Goal: Task Accomplishment & Management: Manage account settings

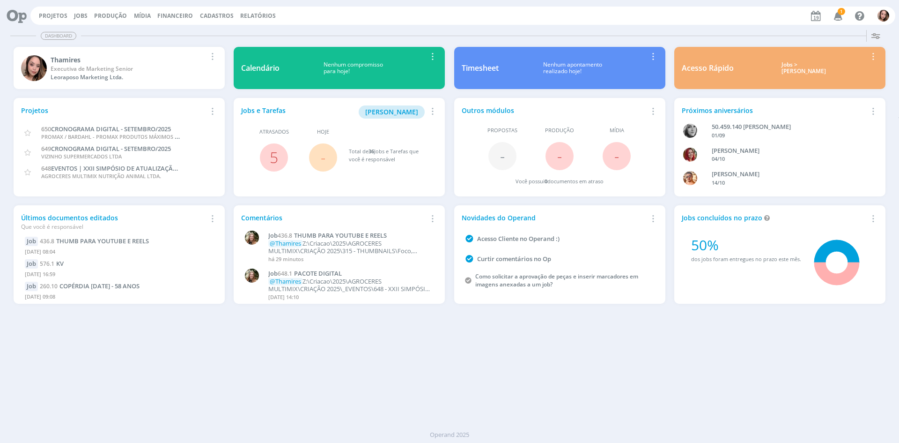
click at [381, 231] on div "Job 436.8 THUMB PARA YOUTUBE E REELS @Thamires Z:\Criacao\2025\AGROCERES MULTIM…" at bounding box center [350, 246] width 173 height 33
click at [382, 235] on span "THUMB PARA YOUTUBE E REELS" at bounding box center [340, 235] width 93 height 8
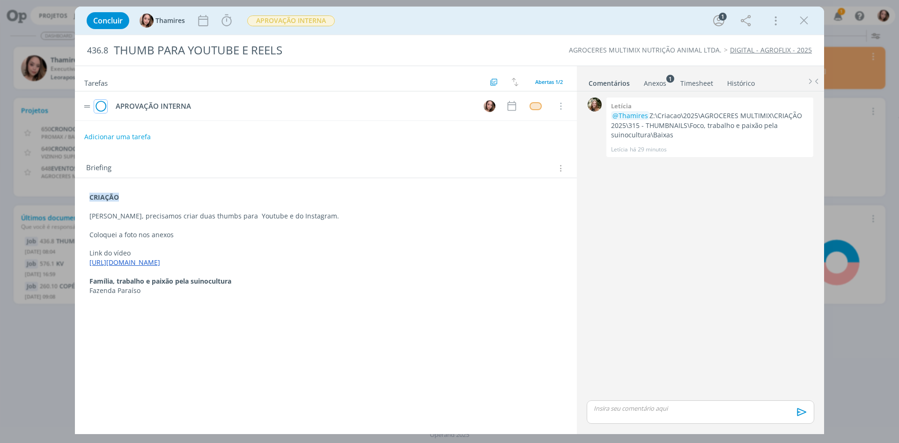
click at [103, 105] on icon "dialog" at bounding box center [100, 106] width 13 height 14
click at [281, 26] on span "APROVAÇÃO INTERNA" at bounding box center [291, 20] width 88 height 11
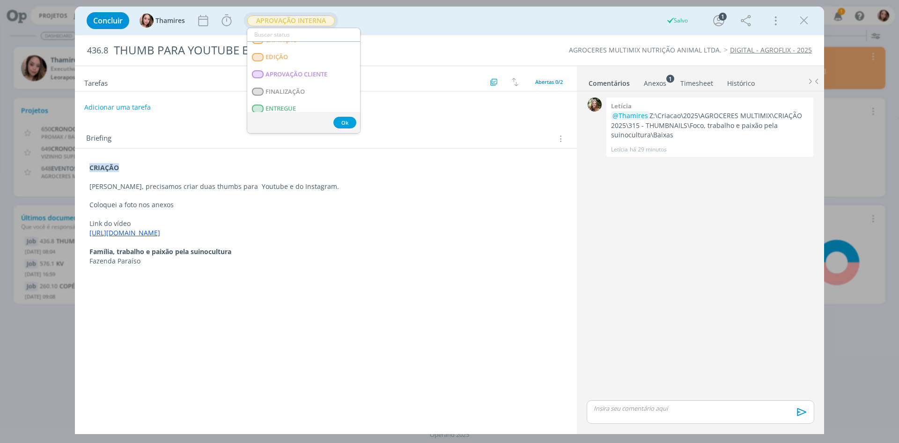
scroll to position [140, 0]
click at [283, 97] on span "ENTREGUE" at bounding box center [281, 98] width 30 height 7
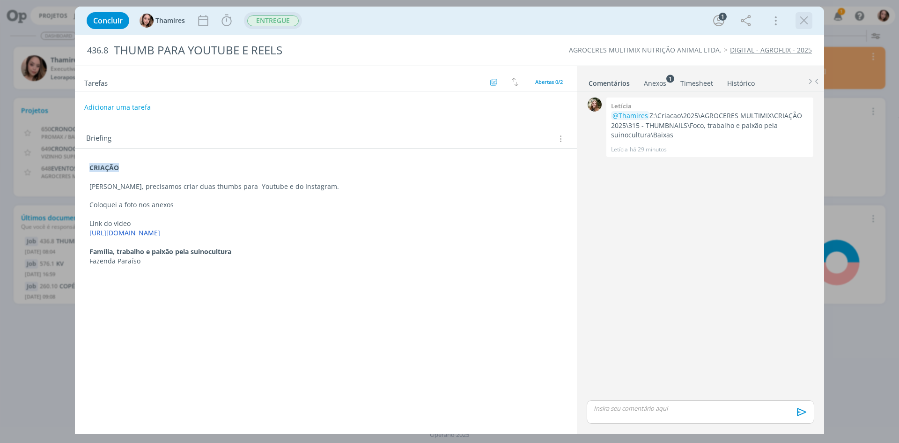
click at [804, 22] on icon "dialog" at bounding box center [804, 21] width 14 height 14
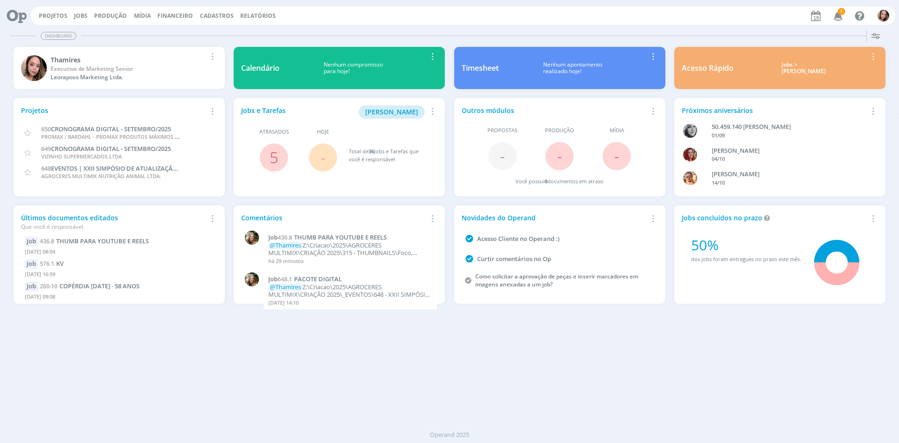
click at [279, 152] on span "5" at bounding box center [274, 157] width 28 height 28
click at [266, 154] on span "5" at bounding box center [274, 157] width 28 height 28
click at [271, 157] on link "5" at bounding box center [274, 157] width 8 height 20
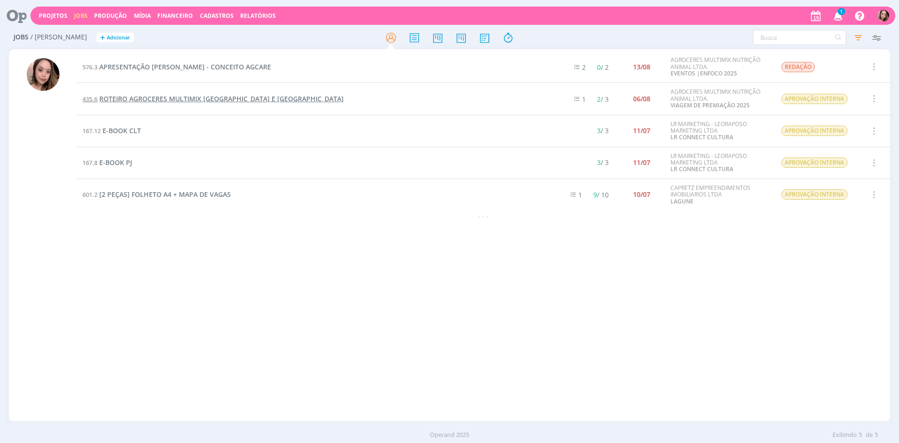
click at [261, 100] on span "ROTEIRO AGROCERES MULTIMIX [GEOGRAPHIC_DATA] E [GEOGRAPHIC_DATA]" at bounding box center [221, 98] width 244 height 9
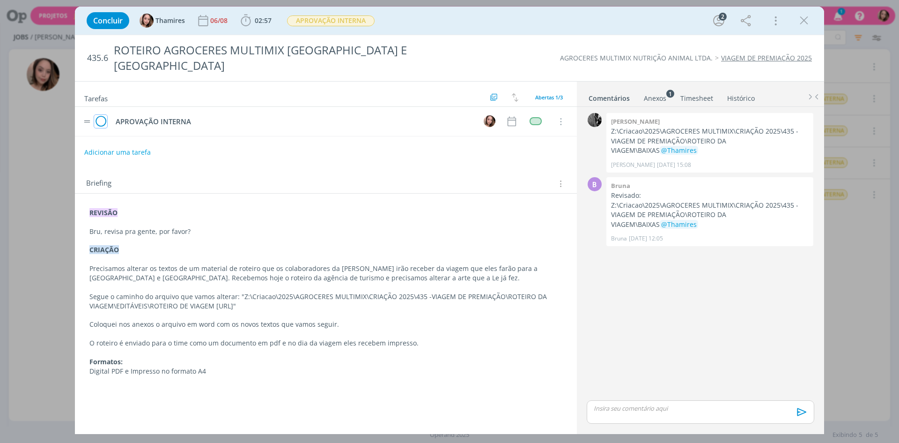
click at [98, 115] on icon "dialog" at bounding box center [100, 122] width 13 height 14
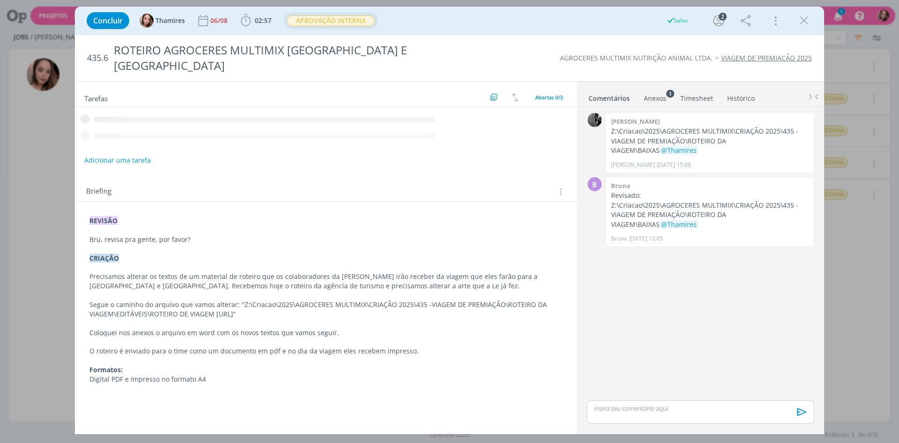
click at [347, 25] on span "APROVAÇÃO INTERNA" at bounding box center [331, 20] width 88 height 11
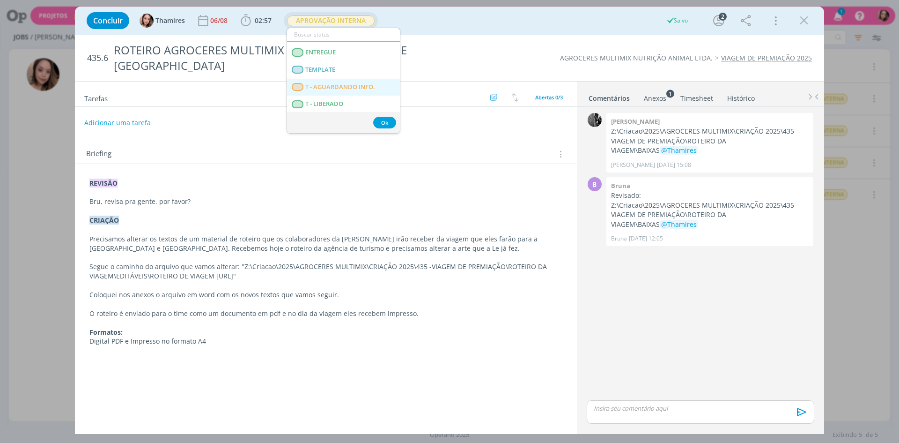
scroll to position [187, 0]
click at [335, 53] on span "ENTREGUE" at bounding box center [320, 51] width 30 height 7
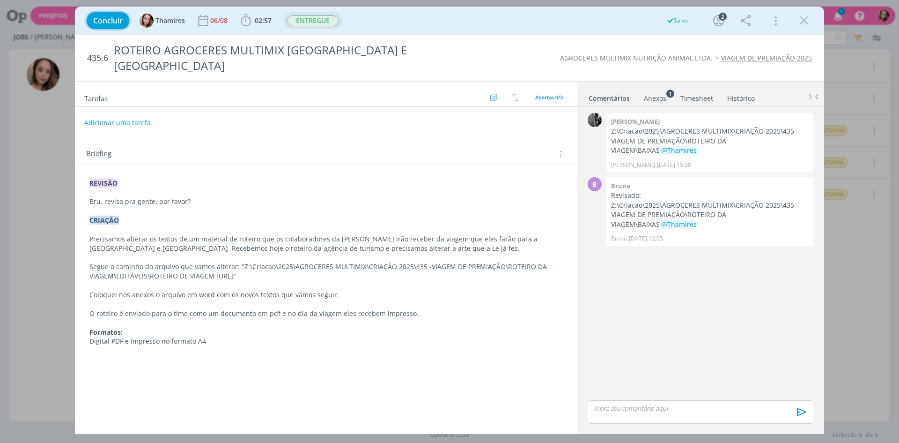
click at [116, 21] on span "Concluir" at bounding box center [108, 20] width 30 height 7
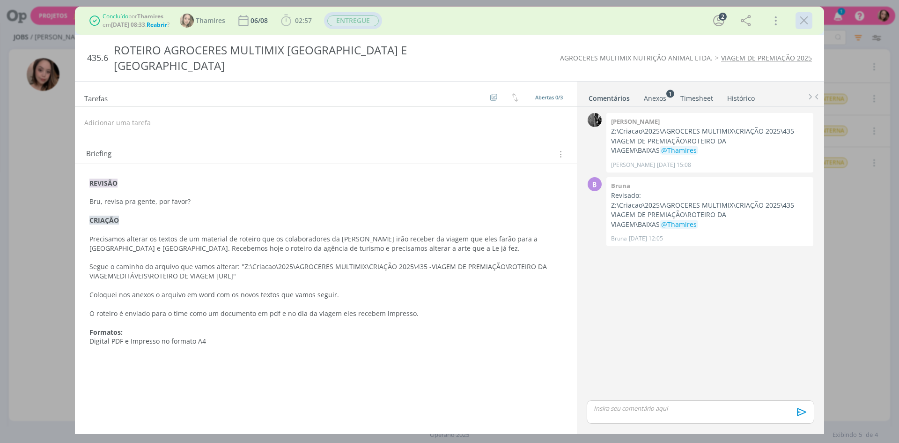
click at [800, 24] on icon "dialog" at bounding box center [804, 21] width 14 height 14
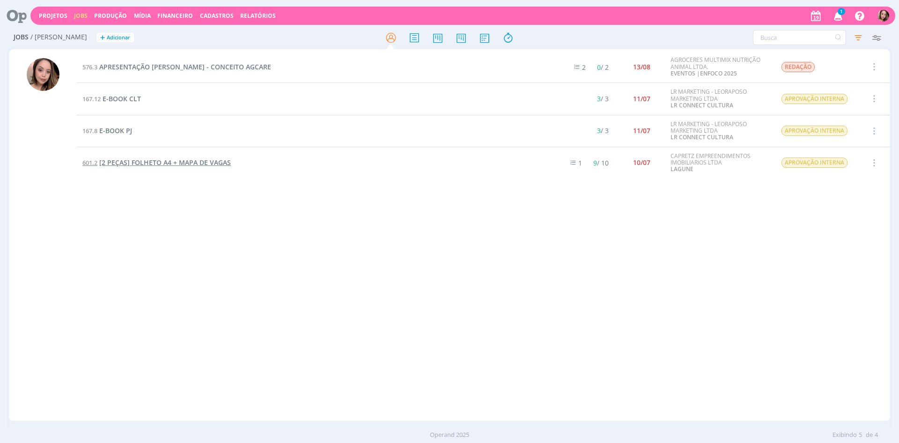
click at [135, 163] on span "[2 PEÇAS] FOLHETO A4 + MAPA DE VAGAS" at bounding box center [165, 162] width 132 height 9
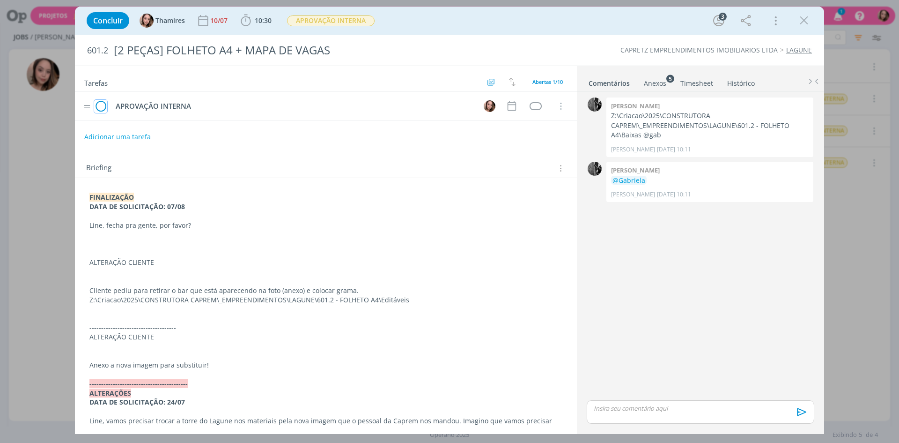
click at [98, 103] on icon "dialog" at bounding box center [100, 106] width 13 height 14
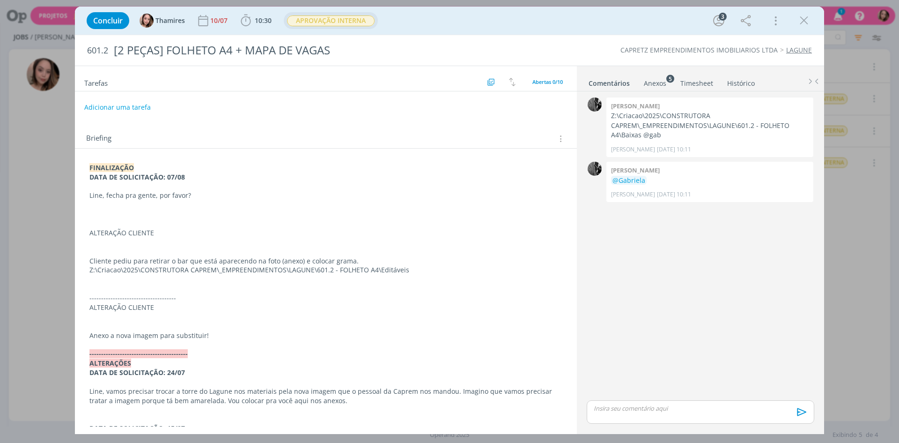
click at [317, 20] on span "APROVAÇÃO INTERNA" at bounding box center [331, 20] width 88 height 11
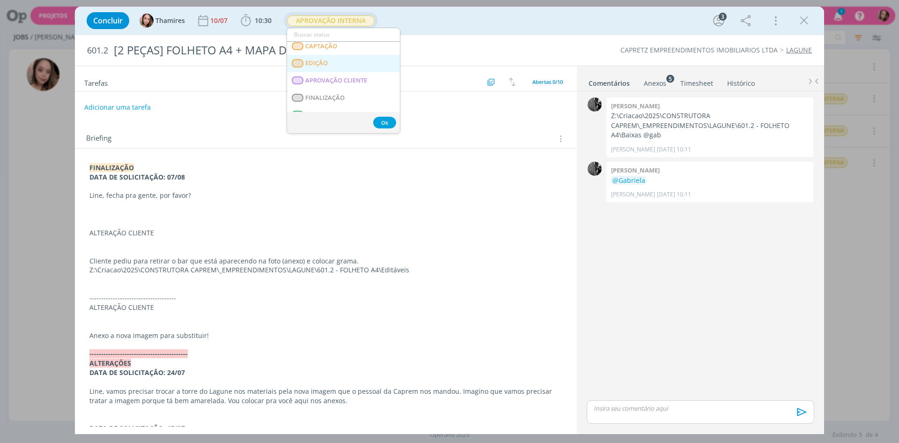
scroll to position [140, 0]
click at [339, 98] on link "ENTREGUE" at bounding box center [343, 98] width 113 height 17
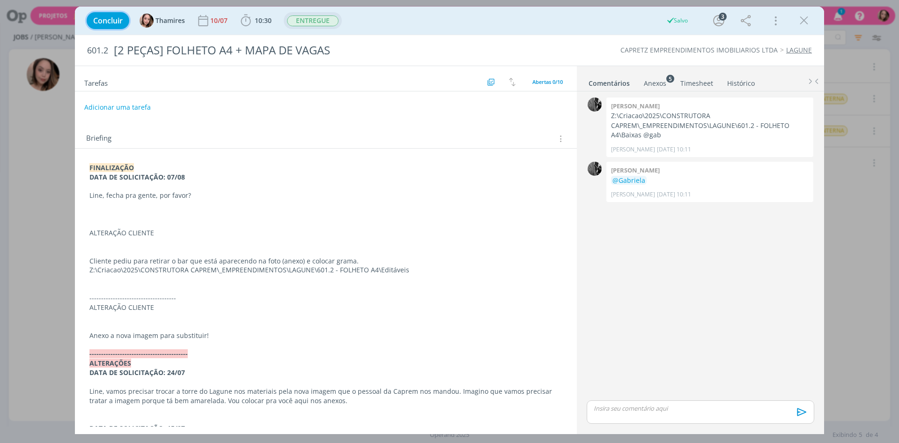
click at [114, 24] on span "Concluir" at bounding box center [108, 20] width 30 height 7
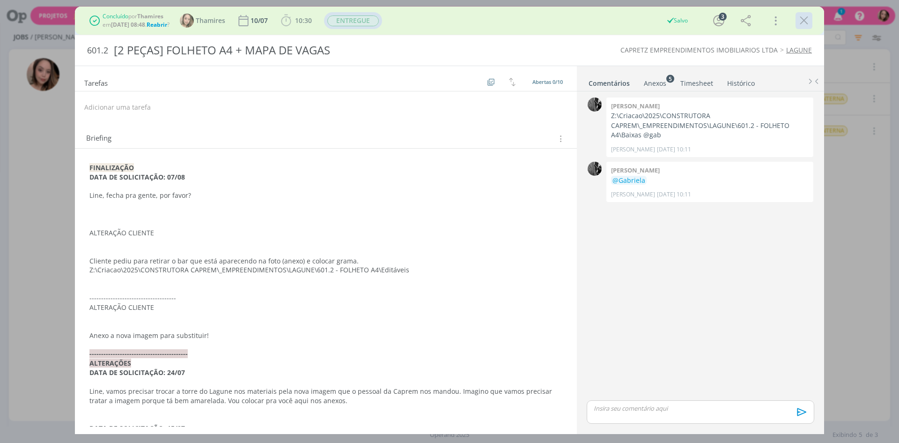
click at [804, 21] on icon "dialog" at bounding box center [804, 21] width 14 height 14
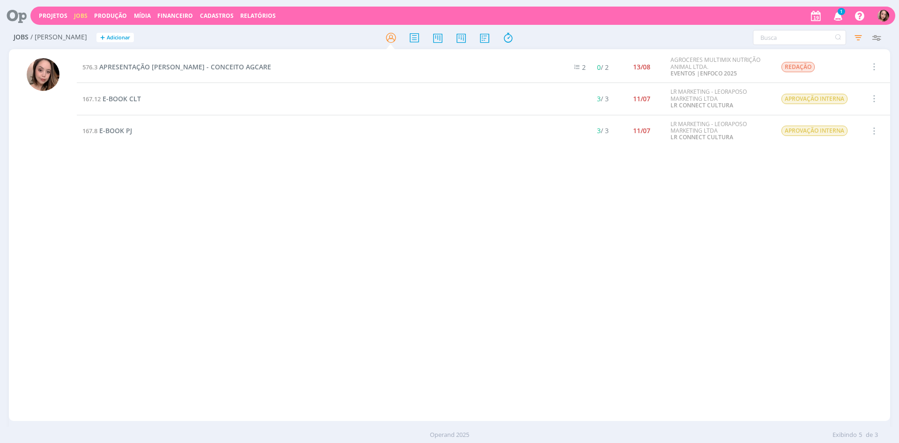
click at [842, 22] on icon "button" at bounding box center [838, 15] width 16 height 16
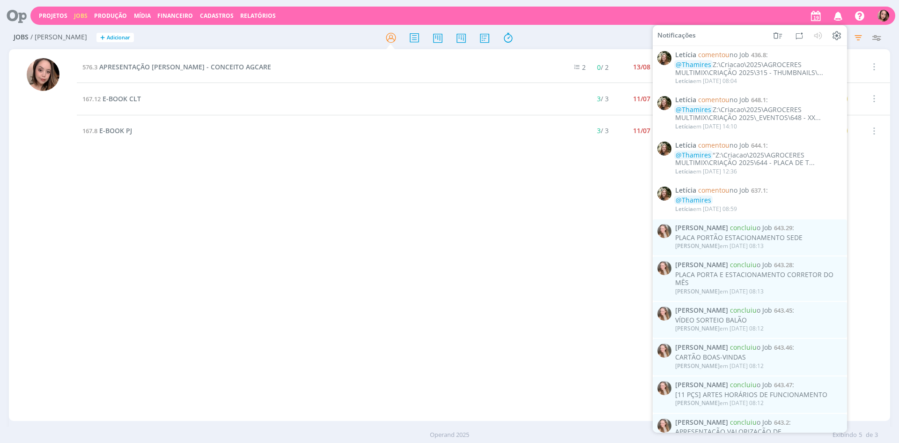
click at [530, 220] on div "576.3 APRESENTAÇÃO [PERSON_NAME] - CONCEITO AGCARE 2 0 / 2 13/08 AGROCERES MULT…" at bounding box center [483, 235] width 813 height 368
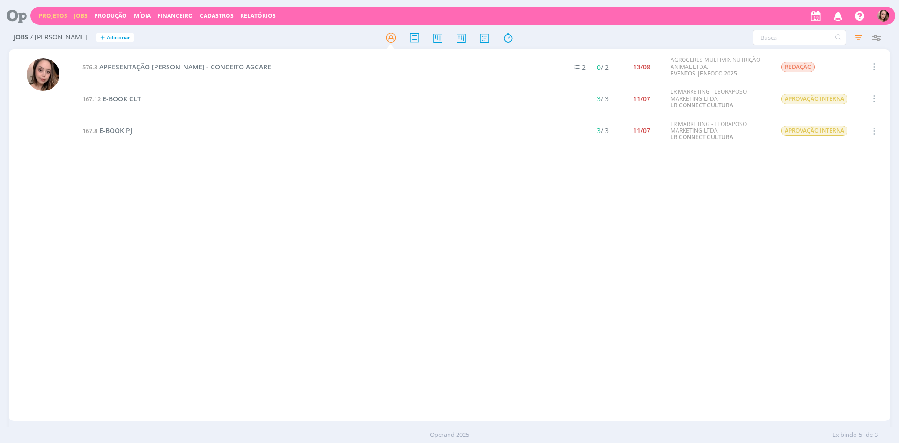
click at [46, 15] on link "Projetos" at bounding box center [53, 16] width 29 height 8
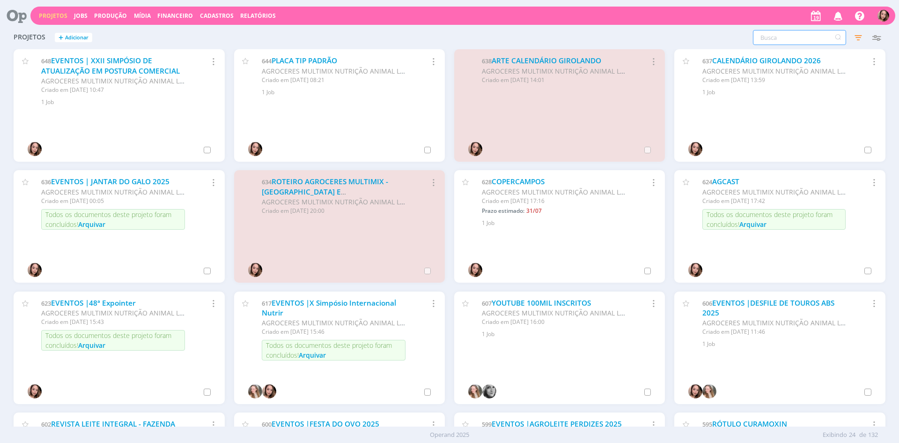
click at [800, 42] on input "text" at bounding box center [799, 37] width 93 height 15
click at [793, 36] on input "text" at bounding box center [799, 37] width 93 height 15
type input "a"
type input "datas comemorativas"
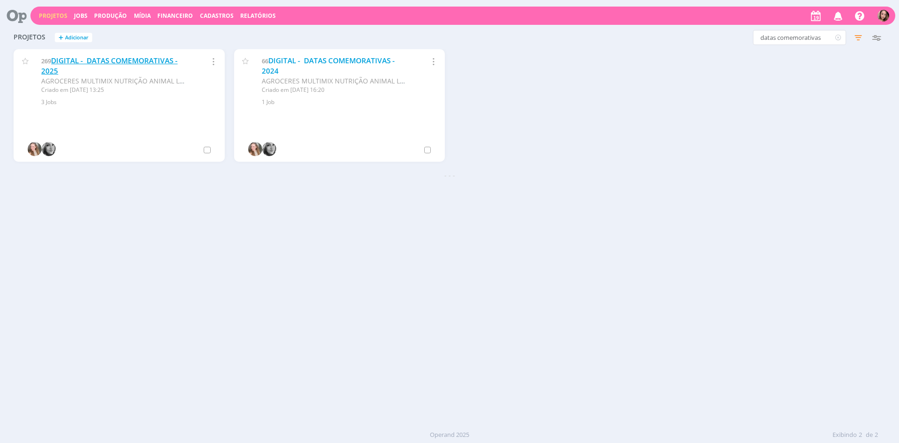
click at [135, 61] on link "DIGITAL - DATAS COMEMORATIVAS - 2025" at bounding box center [109, 66] width 136 height 20
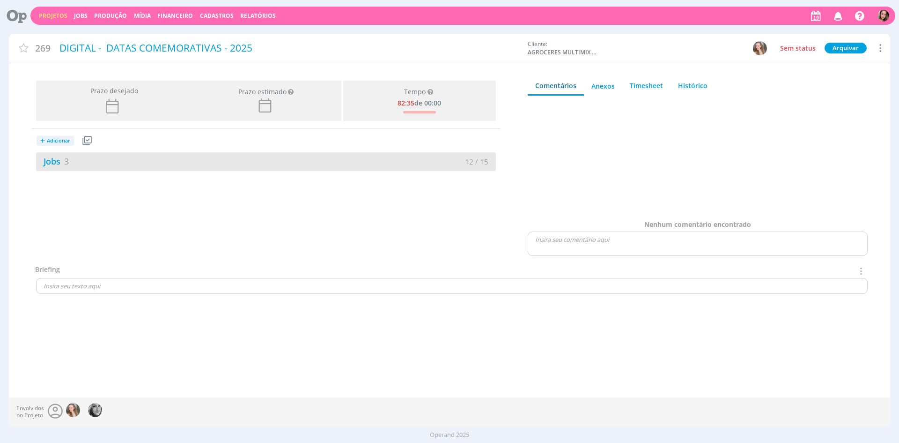
click at [168, 156] on div "Jobs 3" at bounding box center [151, 161] width 230 height 13
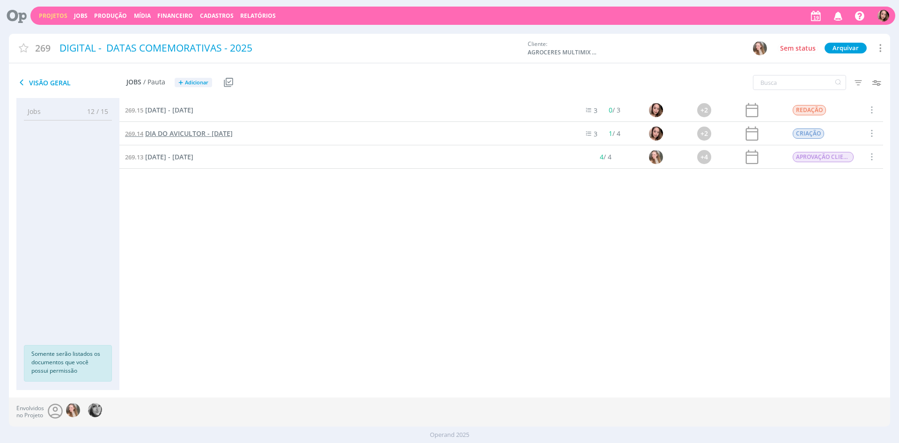
click at [233, 133] on span "DIA DO AVICULTOR - [DATE]" at bounding box center [189, 133] width 88 height 9
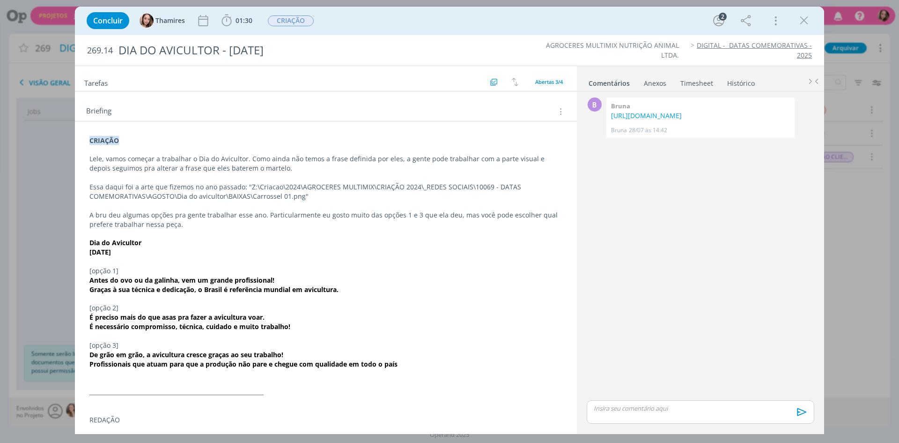
scroll to position [102, 0]
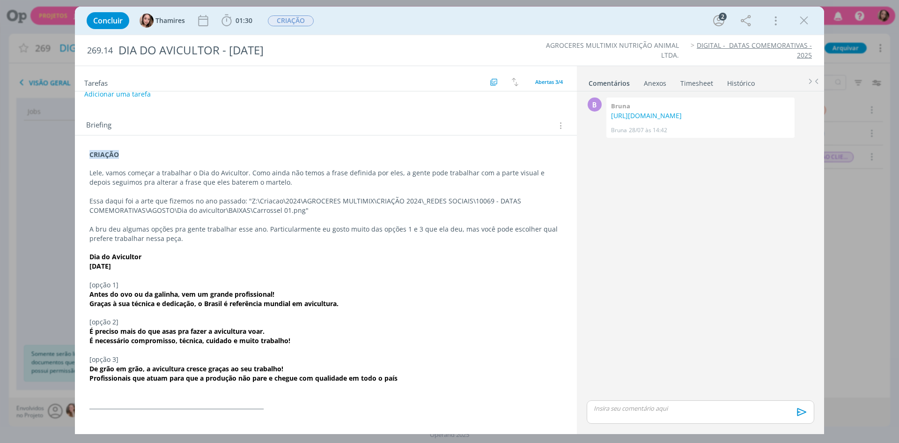
click at [205, 175] on p "Lele, vamos começar a trabalhar o Dia do Avicultor. Como ainda não temos a fras…" at bounding box center [325, 177] width 473 height 19
click at [116, 167] on p "dialog" at bounding box center [326, 164] width 472 height 9
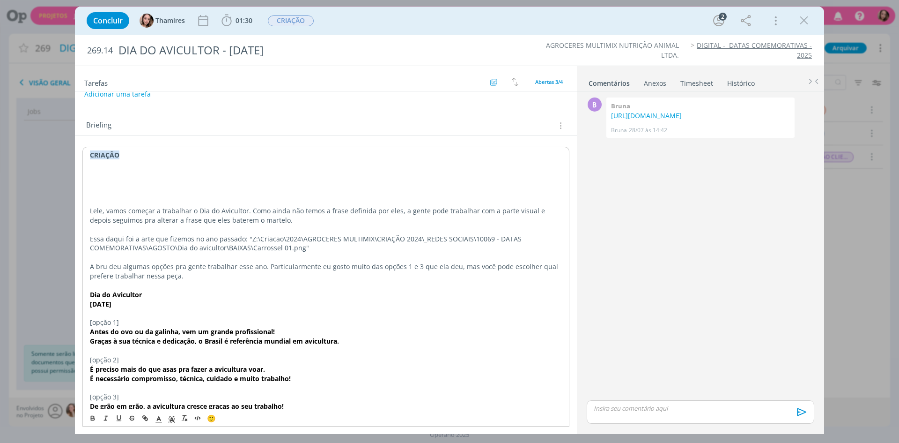
click at [111, 176] on p "dialog" at bounding box center [326, 173] width 472 height 9
click at [116, 169] on p "dialog" at bounding box center [326, 173] width 472 height 9
click at [125, 161] on p "dialog" at bounding box center [326, 164] width 472 height 9
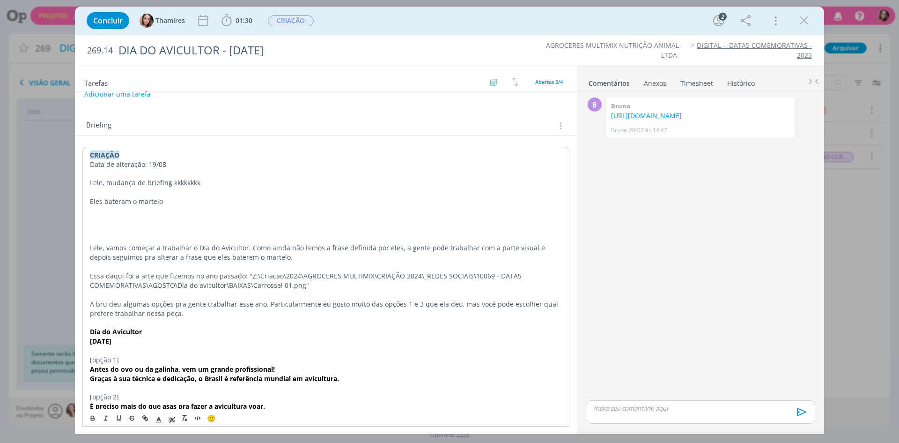
click at [170, 180] on p "Lele, mudança de briefing kkkkkkkk" at bounding box center [326, 182] width 472 height 9
click at [552, 182] on p "Lele, mudança de briefing (ai como não é alteração, eu vou deixar o briefing an…" at bounding box center [326, 182] width 472 height 9
click at [184, 203] on p "Eles bateram o martelo" at bounding box center [326, 201] width 472 height 9
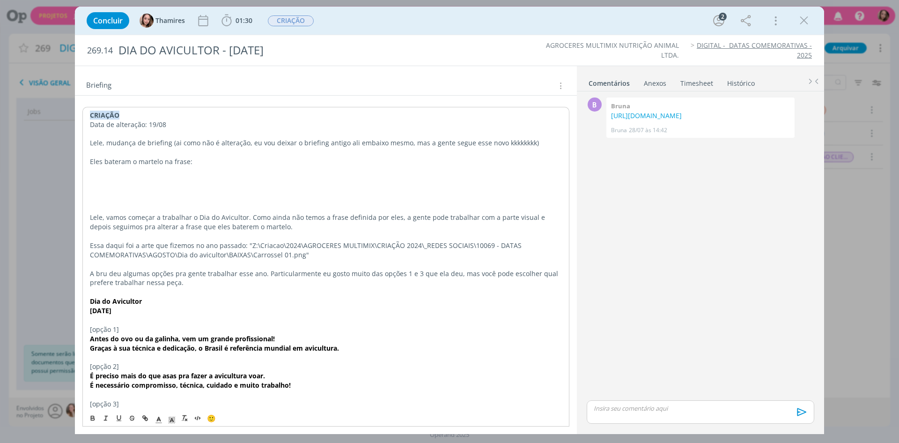
scroll to position [196, 0]
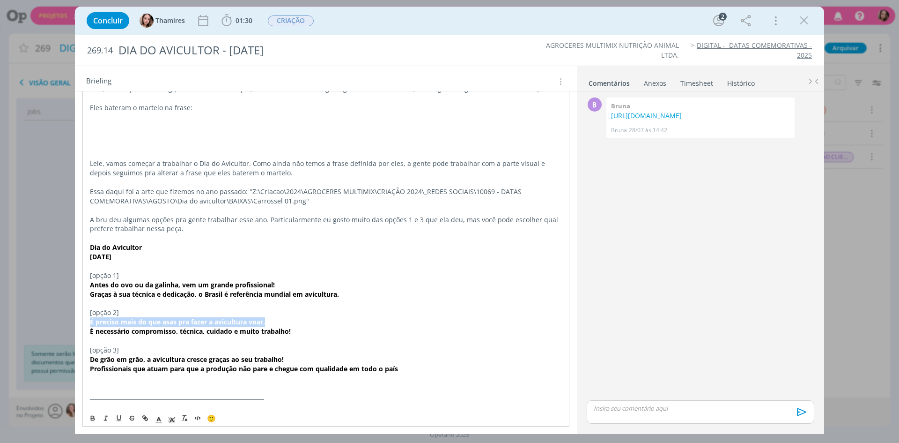
drag, startPoint x: 89, startPoint y: 319, endPoint x: 295, endPoint y: 324, distance: 205.2
click at [295, 324] on div "CRIAÇÃO Data de alteração: 19/08 Lele, mudança de briefing (ai como não é alter…" at bounding box center [325, 256] width 487 height 407
click at [125, 125] on p "dialog" at bounding box center [326, 126] width 472 height 9
click at [130, 119] on p "dialog" at bounding box center [326, 116] width 472 height 9
drag, startPoint x: 90, startPoint y: 246, endPoint x: 138, endPoint y: 257, distance: 49.5
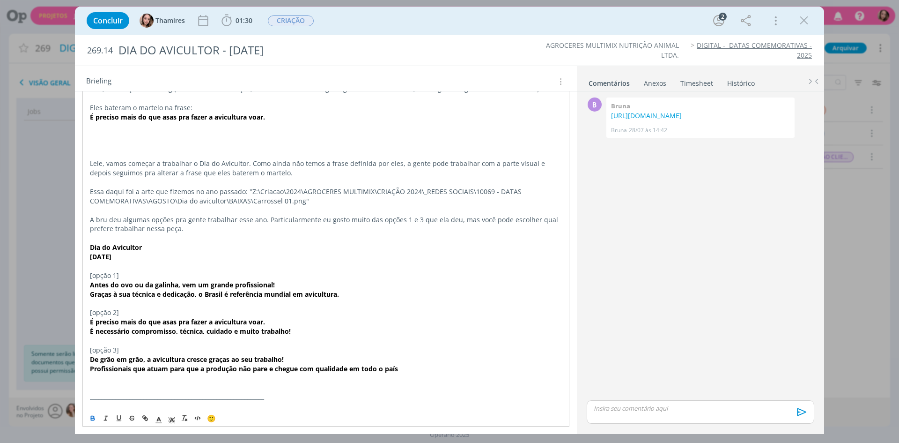
click at [138, 257] on div "CRIAÇÃO Data de alteração: 19/08 Lele, mudança de briefing (ai como não é alter…" at bounding box center [325, 256] width 487 height 407
copy div "Dia do Avicultor [DATE]"
click at [121, 140] on p "dialog" at bounding box center [326, 144] width 472 height 9
click at [122, 126] on p "dialog" at bounding box center [326, 126] width 472 height 9
click at [120, 134] on p "dialog" at bounding box center [326, 135] width 472 height 9
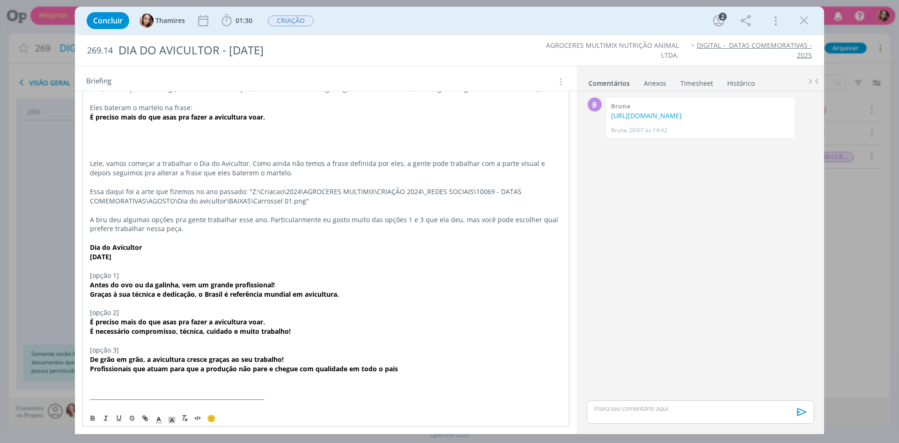
scroll to position [149, 0]
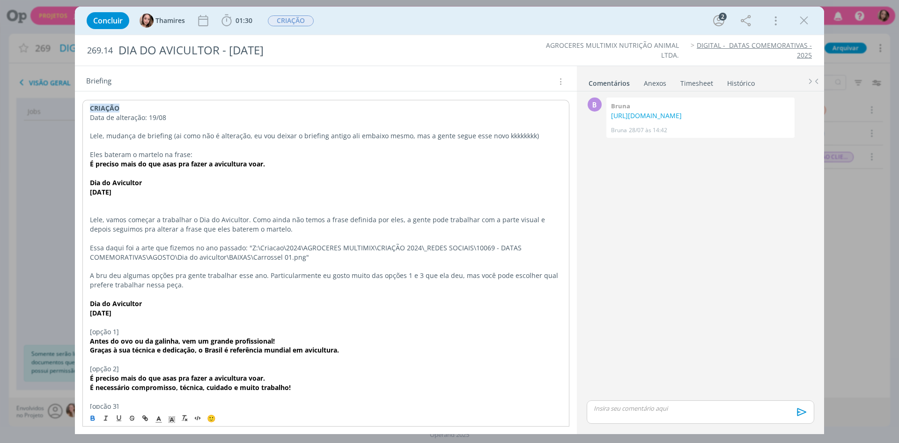
drag, startPoint x: 155, startPoint y: 188, endPoint x: 81, endPoint y: 183, distance: 74.1
click at [81, 183] on div "CRIAÇÃO Data de alteração: 19/08 Lele, mudança de briefing (ai como não é alter…" at bounding box center [326, 314] width 502 height 450
click at [137, 190] on p "[DATE]" at bounding box center [326, 191] width 472 height 9
click at [239, 164] on strong "É preciso mais do que asas pra fazer a avicultura voar." at bounding box center [177, 163] width 175 height 9
click at [230, 175] on p "dialog" at bounding box center [326, 173] width 472 height 9
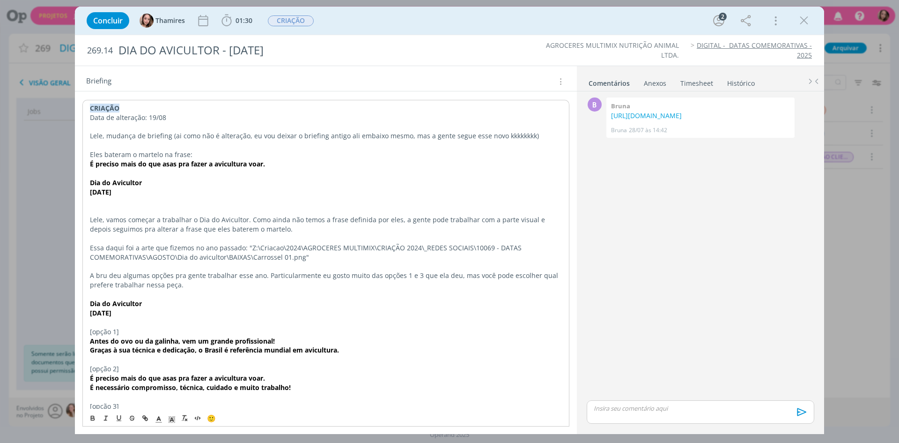
click at [199, 197] on p "dialog" at bounding box center [326, 200] width 472 height 9
click at [163, 199] on p "dialog" at bounding box center [325, 200] width 473 height 9
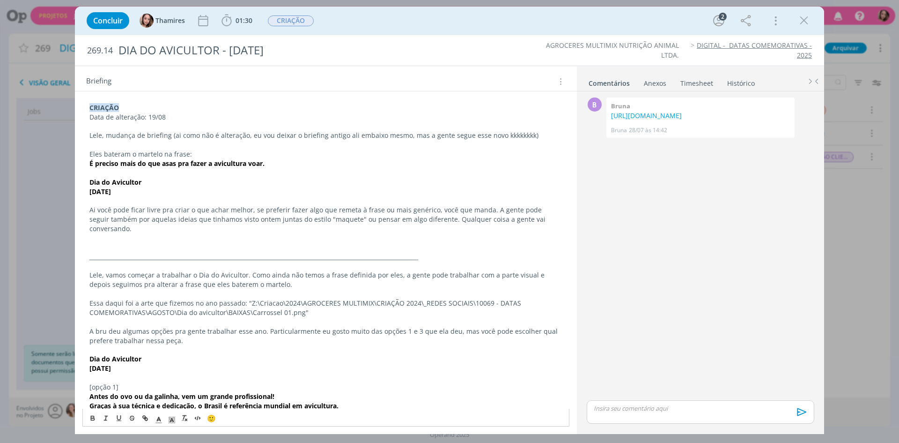
drag, startPoint x: 425, startPoint y: 218, endPoint x: 442, endPoint y: 218, distance: 16.9
click at [426, 218] on p "Ai você pode ficar livre pra criar o que achar melhor, se preferir fazer algo q…" at bounding box center [325, 219] width 473 height 28
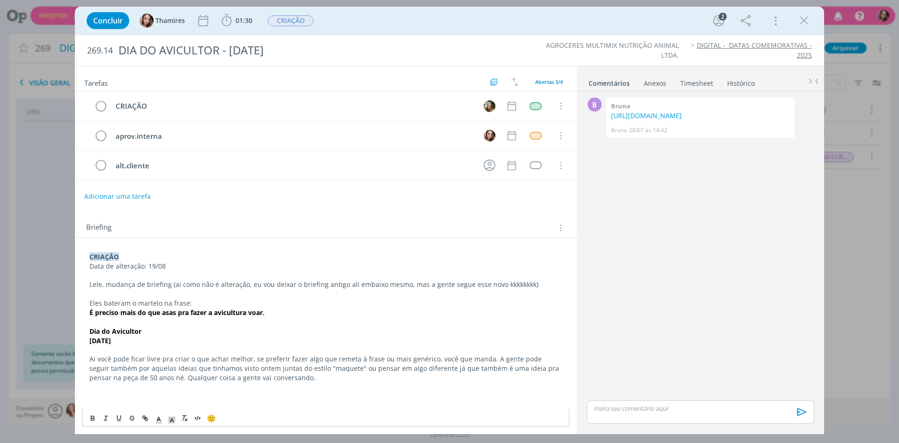
scroll to position [94, 0]
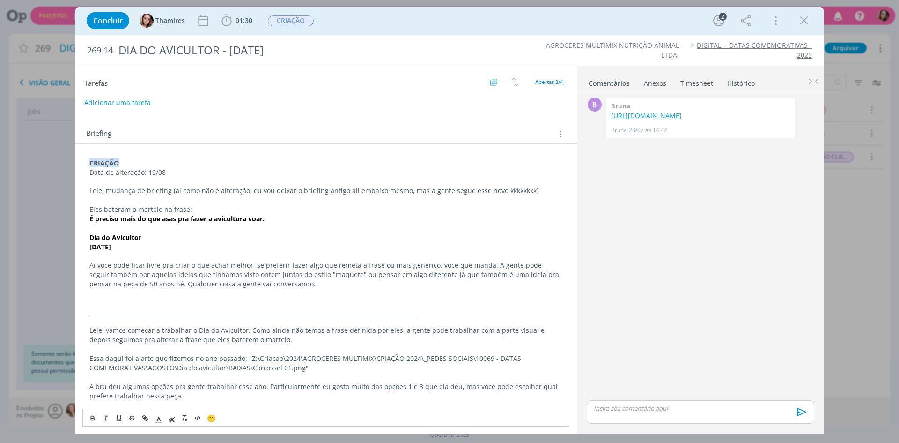
click at [348, 292] on p "dialog" at bounding box center [325, 292] width 473 height 9
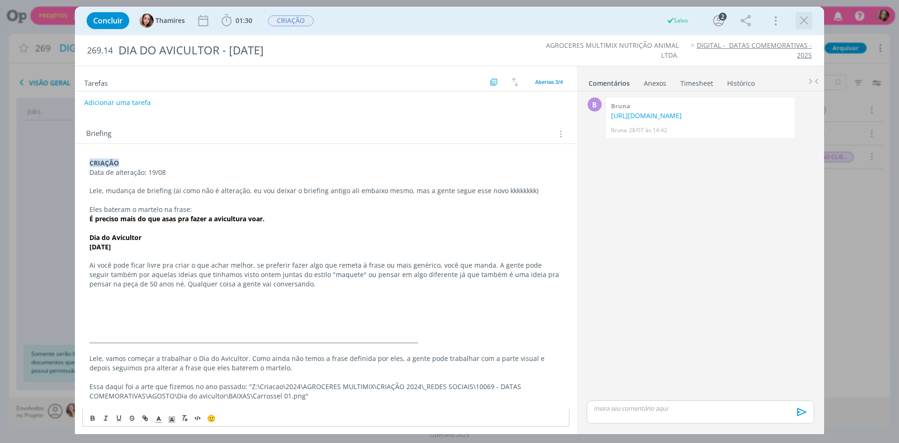
click at [800, 22] on icon "dialog" at bounding box center [804, 21] width 14 height 14
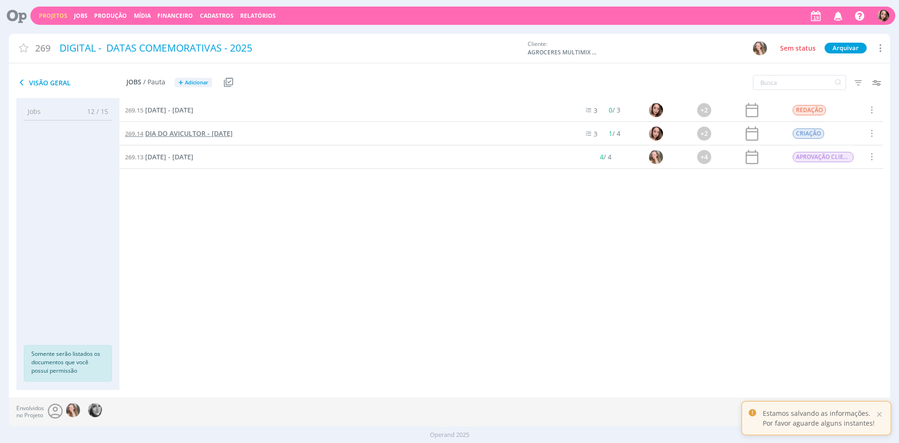
click at [194, 135] on span "DIA DO AVICULTOR - [DATE]" at bounding box center [189, 133] width 88 height 9
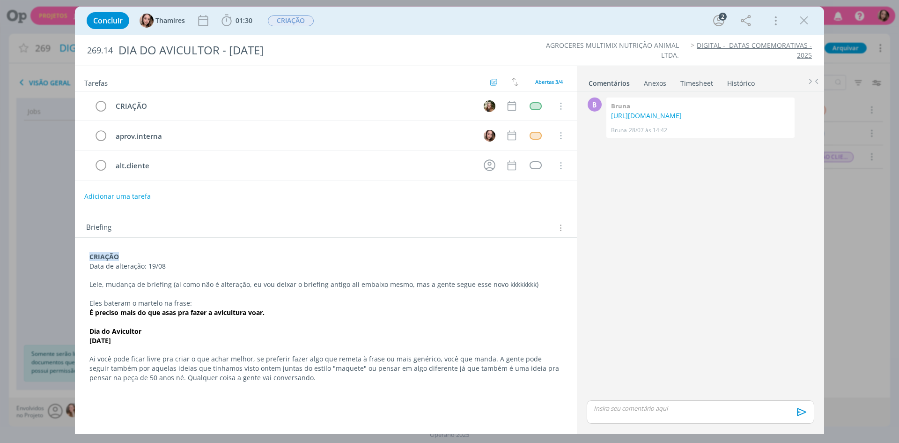
drag, startPoint x: 808, startPoint y: 22, endPoint x: 651, endPoint y: 21, distance: 156.9
click at [808, 22] on icon "dialog" at bounding box center [804, 21] width 14 height 14
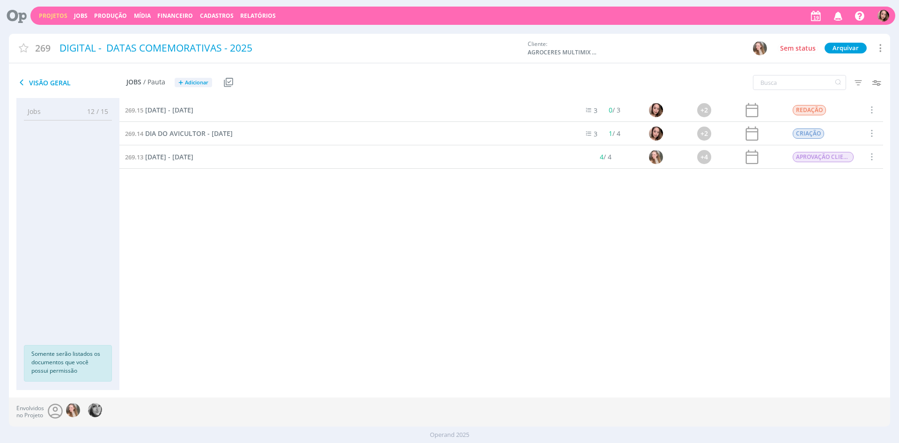
click at [56, 18] on link "Projetos" at bounding box center [53, 16] width 29 height 8
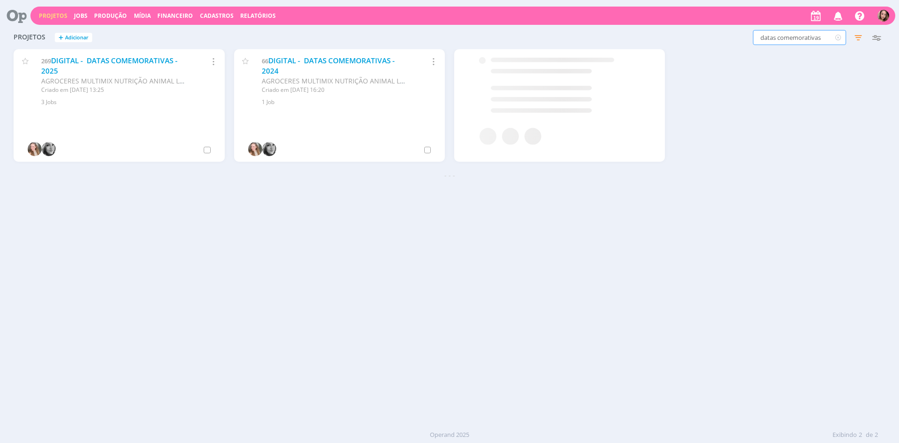
click at [784, 35] on input "datas comemorativas" at bounding box center [799, 37] width 93 height 15
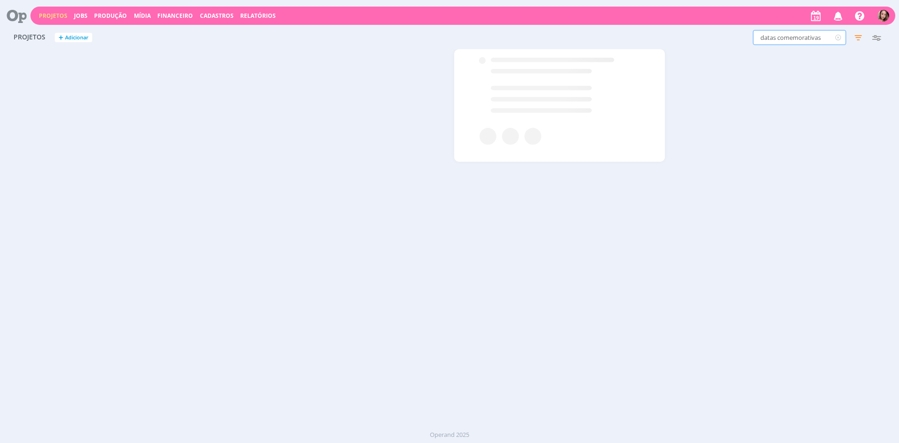
click at [784, 35] on input "datas comemorativas" at bounding box center [799, 37] width 93 height 15
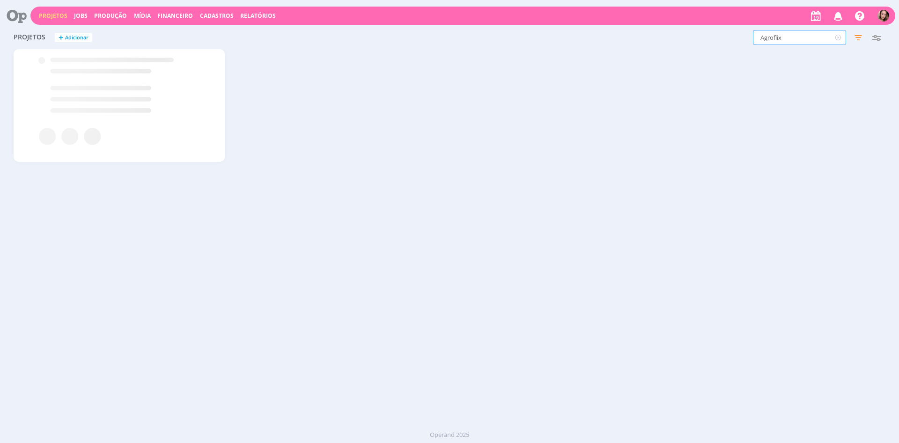
type input "Agroflix"
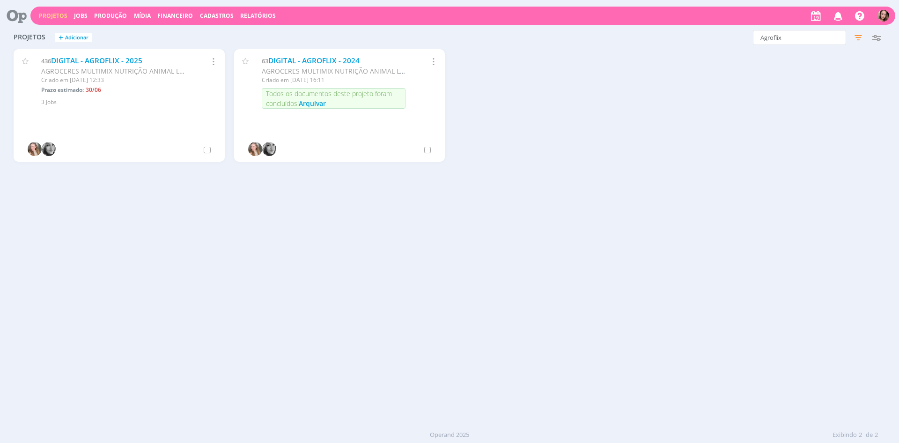
click at [109, 59] on link "DIGITAL - AGROFLIX - 2025" at bounding box center [96, 61] width 91 height 10
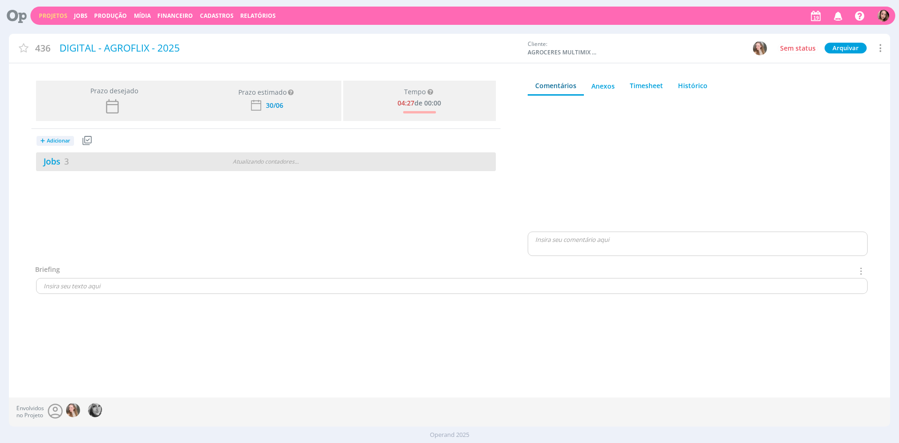
click at [150, 157] on div "Jobs 3" at bounding box center [113, 161] width 155 height 13
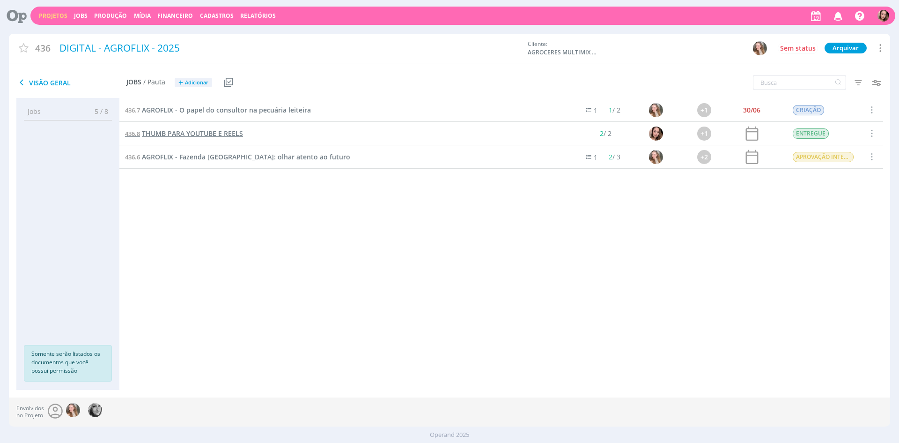
click at [154, 130] on span "THUMB PARA YOUTUBE E REELS" at bounding box center [192, 133] width 101 height 9
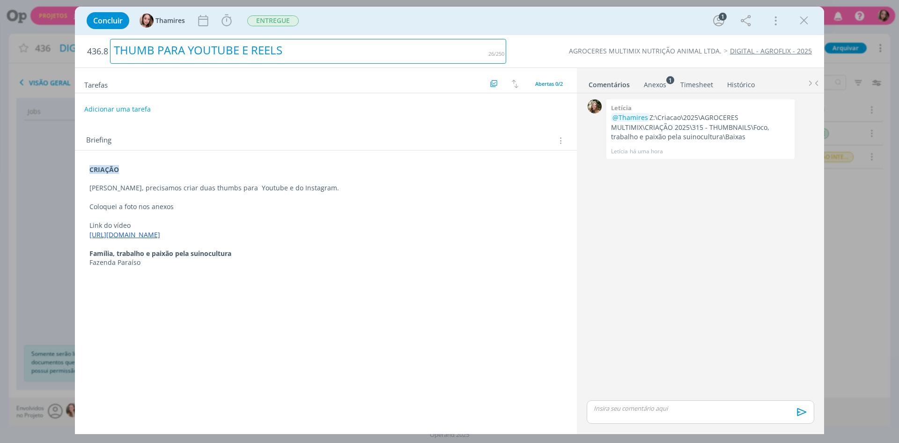
click at [114, 47] on div "THUMB PARA YOUTUBE E REELS" at bounding box center [308, 51] width 396 height 25
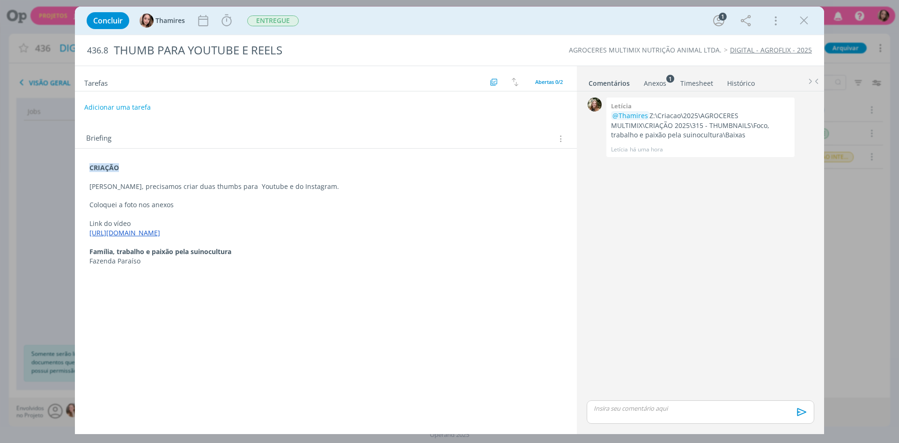
click at [59, 141] on div "Concluir Thamires Iniciar Apontar Data * [DATE] Horas * 00:00 Tarefa Selecione …" at bounding box center [449, 221] width 899 height 443
drag, startPoint x: 91, startPoint y: 252, endPoint x: 265, endPoint y: 255, distance: 174.2
click at [265, 255] on p "Família, trabalho e paixão pela suinocultura" at bounding box center [325, 251] width 473 height 9
copy strong "Família, trabalho e paixão pela suinocultura"
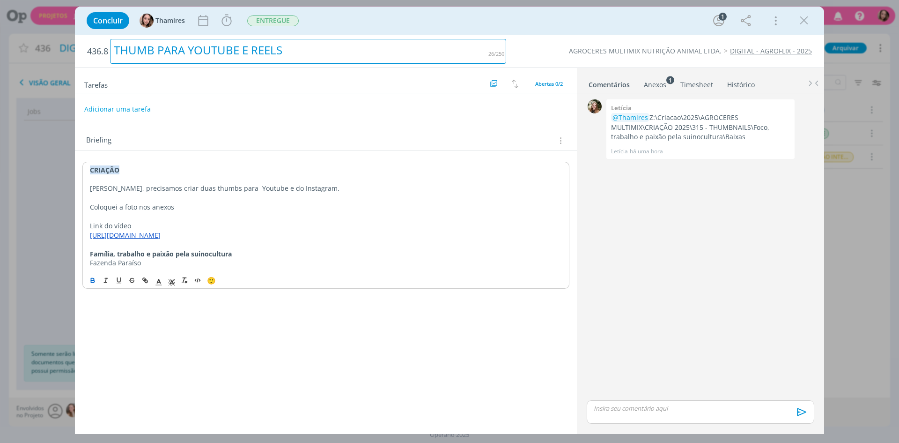
click at [118, 42] on div "THUMB PARA YOUTUBE E REELS" at bounding box center [308, 51] width 396 height 25
click at [118, 44] on div "THUMB PARA YOUTUBE E REELS" at bounding box center [308, 51] width 396 height 25
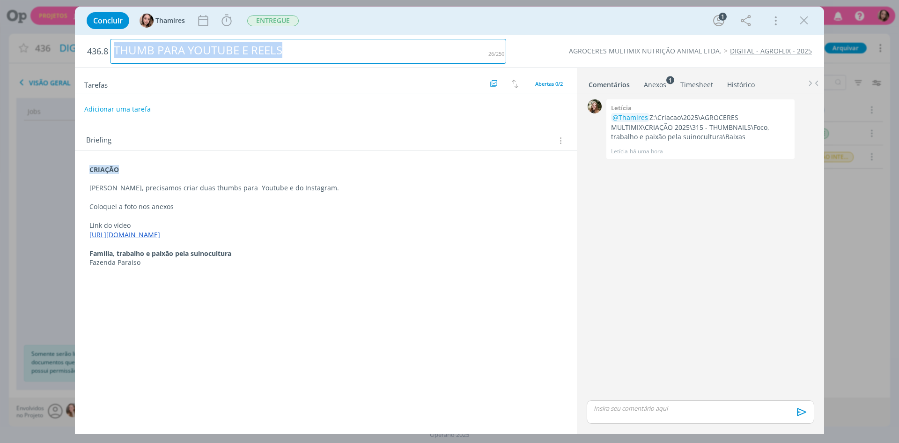
click at [118, 44] on div "THUMB PARA YOUTUBE E REELS" at bounding box center [308, 51] width 396 height 25
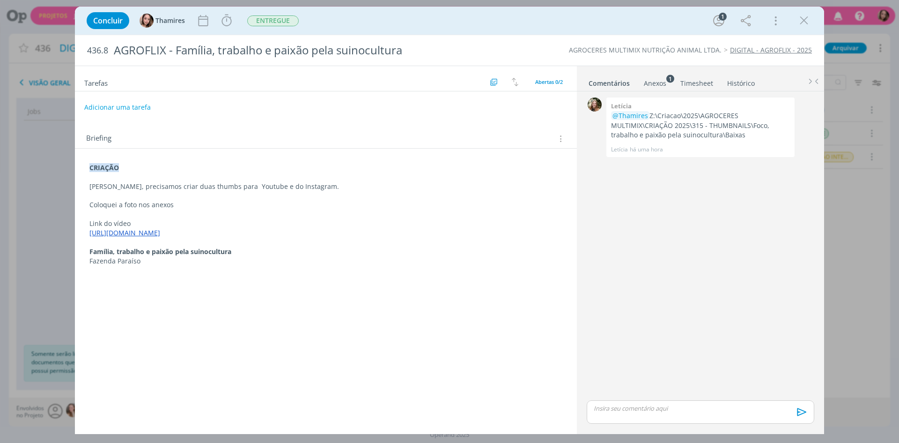
click at [331, 92] on div "Tarefas Usar Job de template Criar template a partir deste job Visualizar Templ…" at bounding box center [326, 246] width 502 height 360
click at [279, 17] on span "ENTREGUE" at bounding box center [273, 20] width 52 height 11
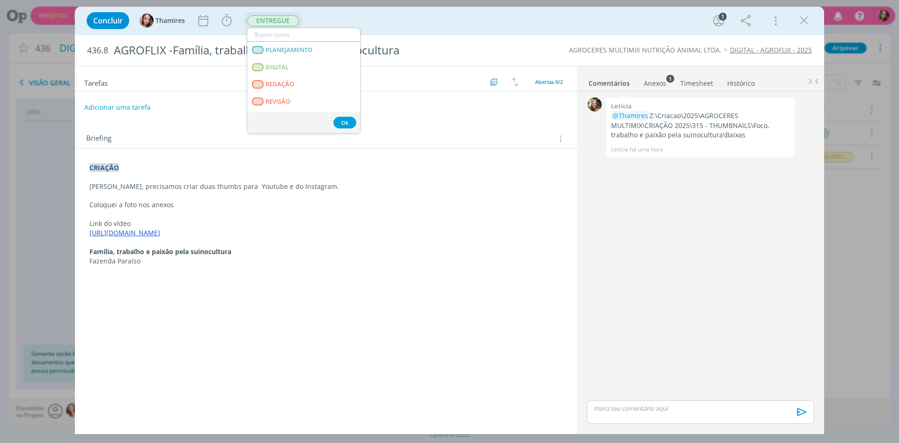
click at [279, 17] on span "ENTREGUE" at bounding box center [273, 20] width 52 height 11
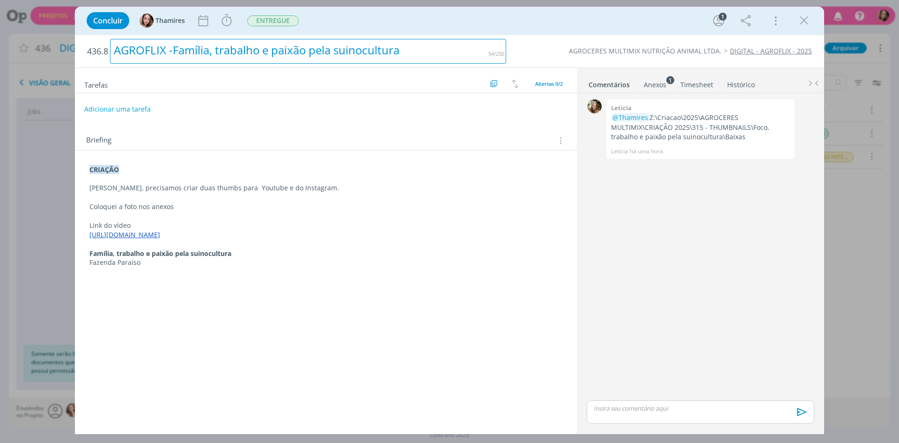
click at [174, 51] on div "AGROFLIX -Família, trabalho e paixão pela suinocultura" at bounding box center [308, 51] width 396 height 25
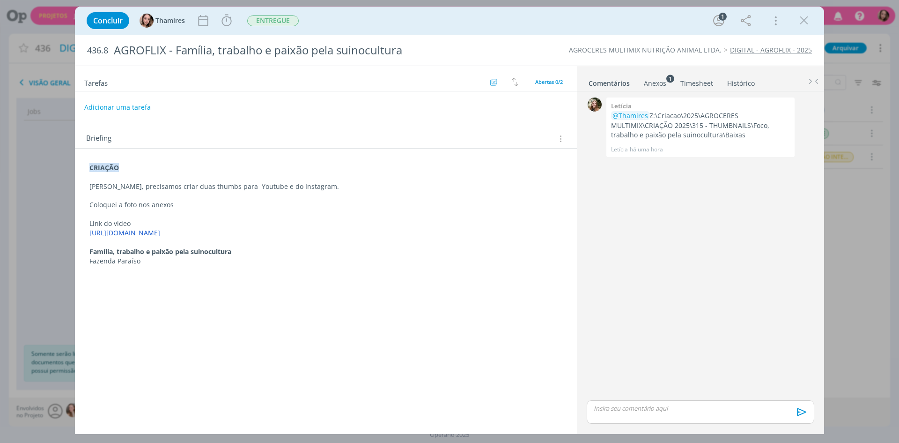
click at [231, 290] on div "Tarefas Usar Job de template Criar template a partir deste job Visualizar Templ…" at bounding box center [326, 246] width 502 height 360
click at [82, 166] on div "CRIAÇÃO Lele, precisamos criar duas thumbs para Youtube e do Instagram. Coloque…" at bounding box center [326, 210] width 502 height 124
click at [90, 166] on strong "CRIAÇÃO" at bounding box center [104, 167] width 30 height 9
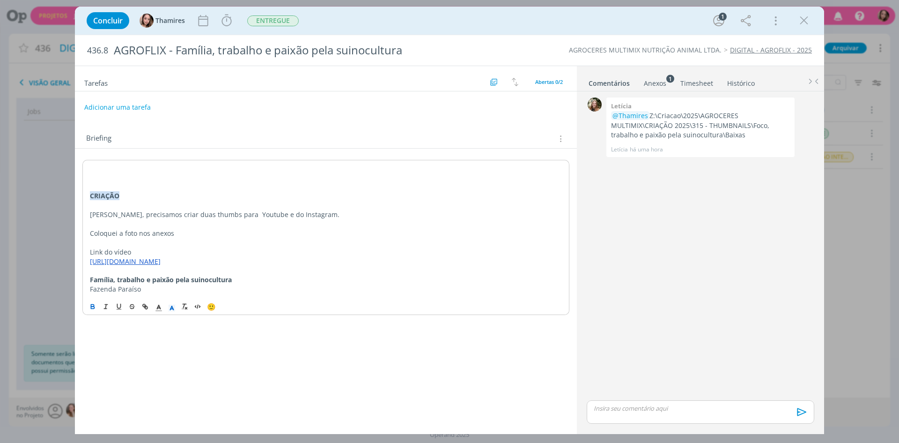
click at [145, 184] on p "dialog" at bounding box center [326, 186] width 472 height 9
click at [146, 177] on p "dialog" at bounding box center [326, 177] width 472 height 9
click at [149, 173] on p "dialog" at bounding box center [326, 177] width 472 height 9
click at [149, 169] on p "dialog" at bounding box center [326, 167] width 472 height 9
click at [105, 164] on p "CRIAÇÃO 02" at bounding box center [326, 167] width 472 height 9
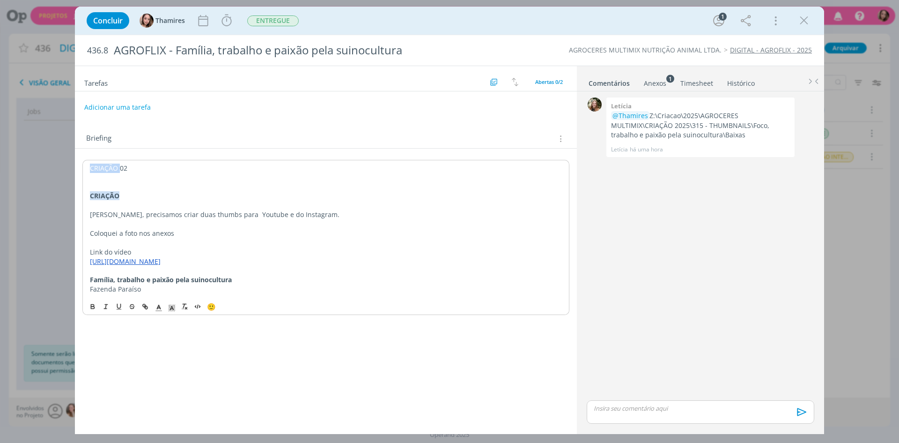
click at [105, 164] on p "CRIAÇÃO 02" at bounding box center [326, 167] width 472 height 9
click at [92, 307] on icon "dialog" at bounding box center [92, 306] width 7 height 7
click at [161, 180] on p "dialog" at bounding box center [326, 177] width 472 height 9
click at [127, 167] on strong "CRIAÇÃO 02" at bounding box center [109, 167] width 39 height 9
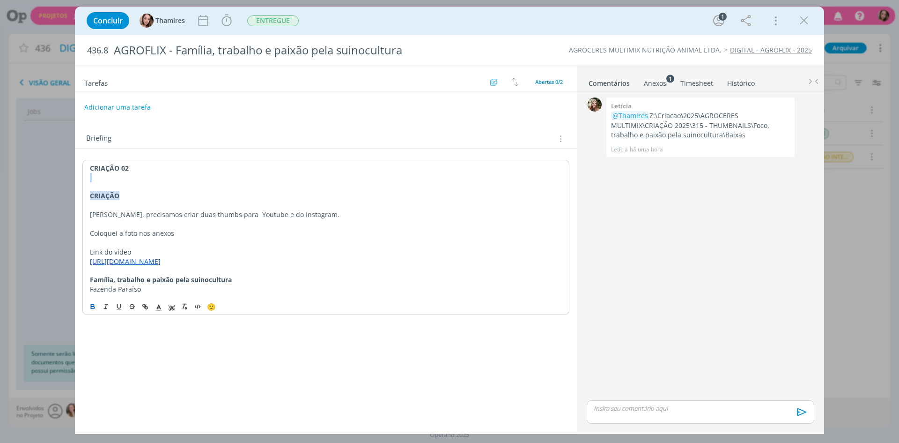
click at [126, 167] on strong "CRIAÇÃO 02" at bounding box center [109, 167] width 39 height 9
click at [173, 311] on rect "dialog" at bounding box center [173, 310] width 0 height 0
click at [223, 266] on span "dialog" at bounding box center [219, 265] width 7 height 7
click at [190, 200] on p "CRIAÇÃO" at bounding box center [326, 195] width 472 height 9
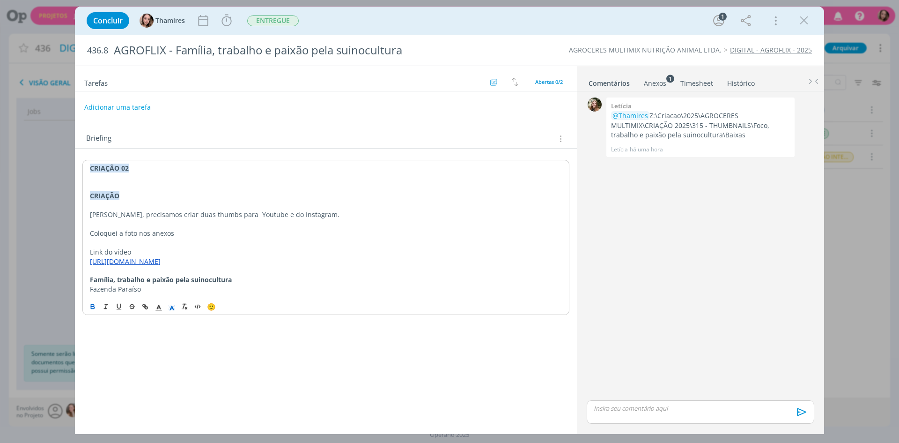
click at [193, 182] on p "dialog" at bounding box center [326, 186] width 472 height 9
click at [194, 170] on p "CRIAÇÃO 02" at bounding box center [326, 167] width 472 height 9
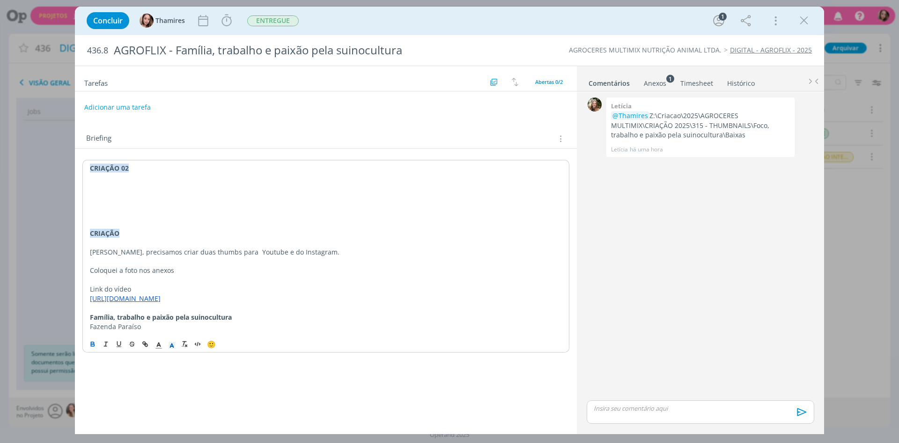
click at [198, 190] on p "dialog" at bounding box center [326, 186] width 472 height 9
click at [202, 179] on p "dialog" at bounding box center [326, 177] width 472 height 9
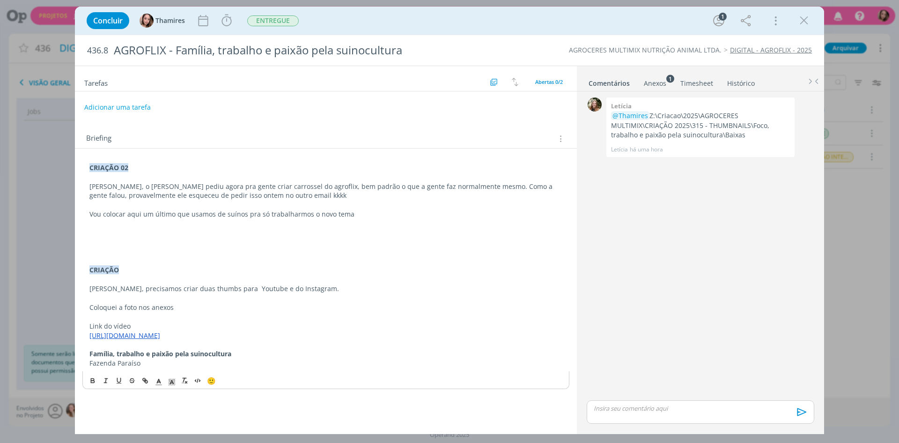
click at [368, 211] on p "Vou colocar aqui um último que usamos de suínos pra só trabalharmos o novo tema" at bounding box center [325, 213] width 473 height 9
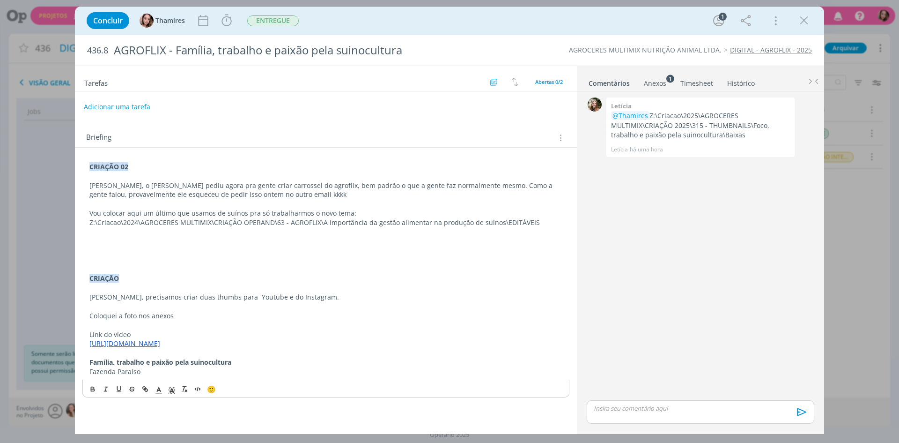
click at [139, 105] on button "Adicionar uma tarefa" at bounding box center [117, 107] width 67 height 16
click at [151, 108] on input "dialog" at bounding box center [264, 106] width 346 height 13
type input "CRIAÇÃO"
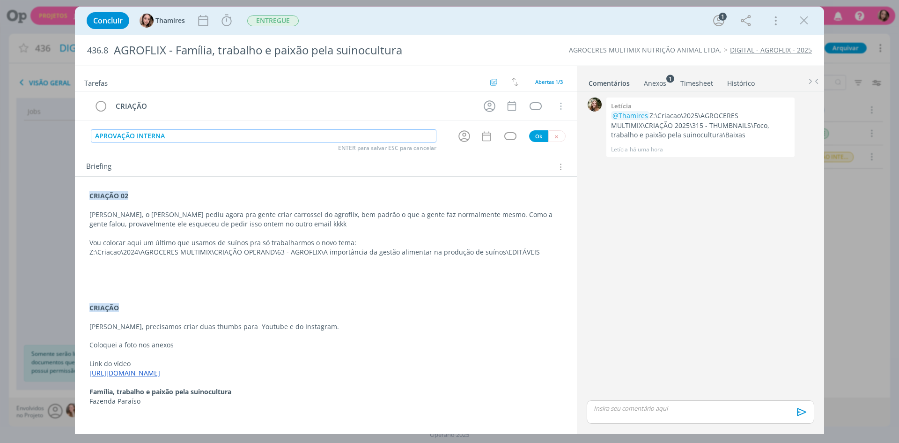
type input "APROVAÇÃO INTERNA"
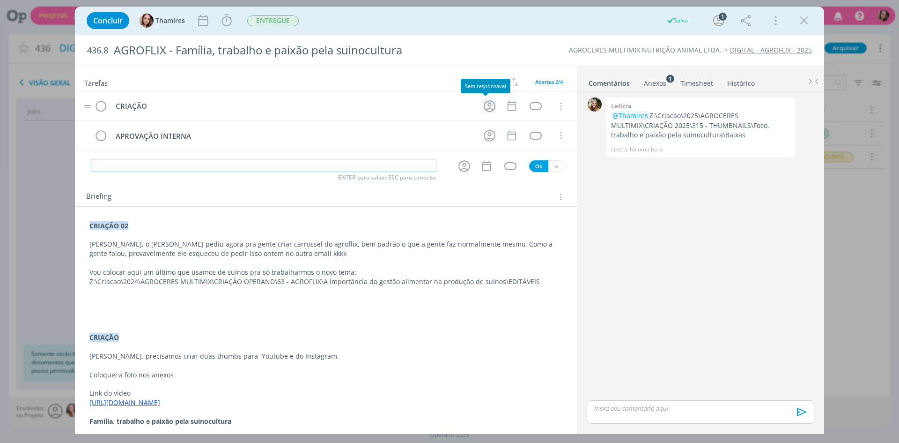
click at [489, 104] on icon "dialog" at bounding box center [489, 106] width 15 height 15
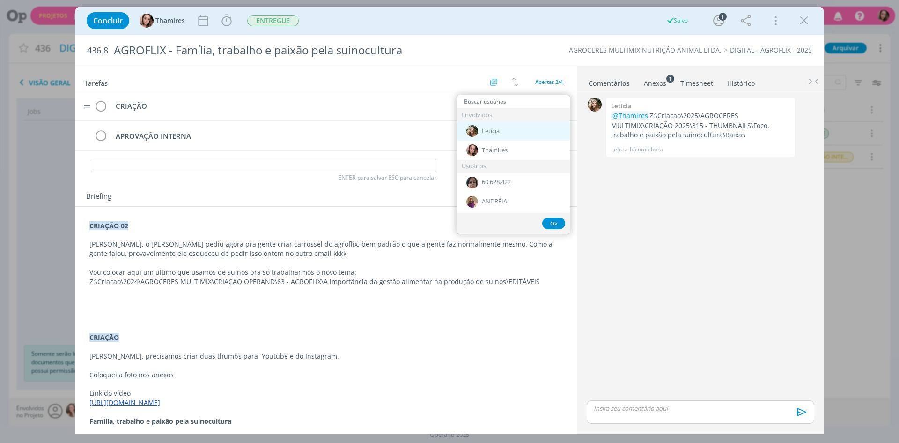
click at [501, 127] on div "Letícia" at bounding box center [513, 130] width 113 height 19
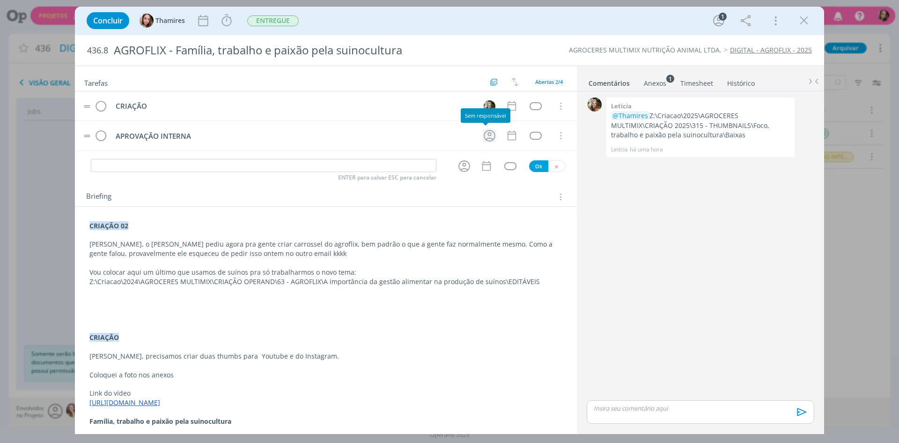
click at [488, 133] on icon "dialog" at bounding box center [489, 135] width 15 height 15
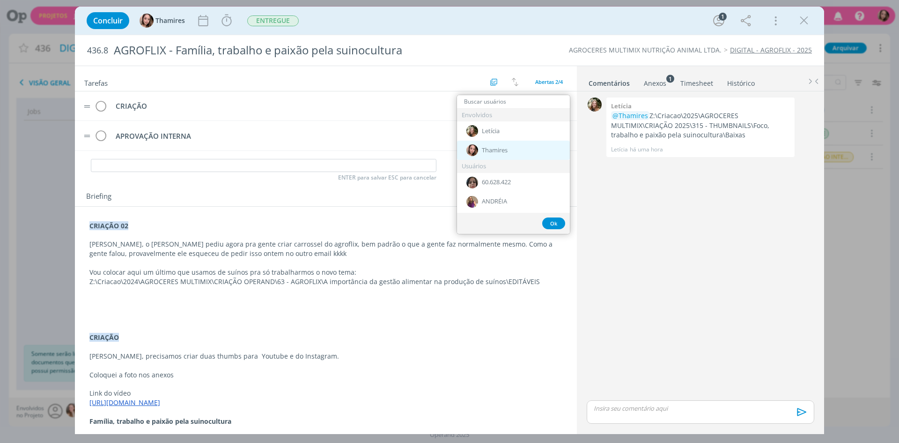
click at [488, 153] on span "Thamires" at bounding box center [495, 150] width 26 height 7
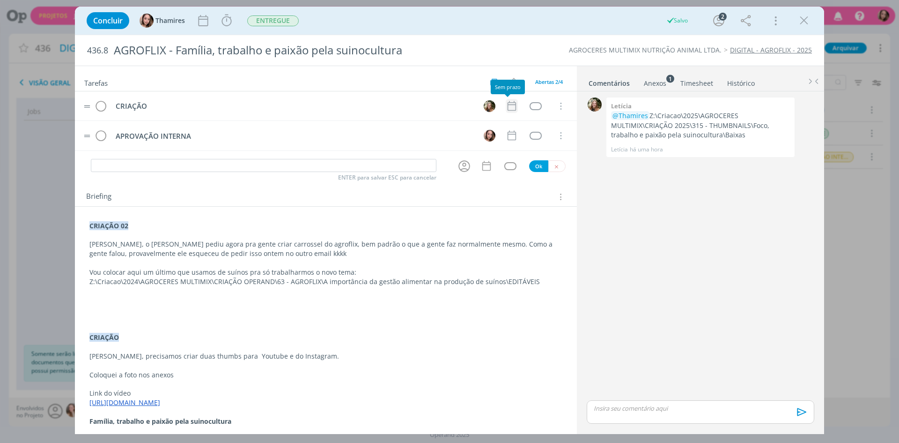
click at [511, 105] on icon "dialog" at bounding box center [512, 106] width 8 height 10
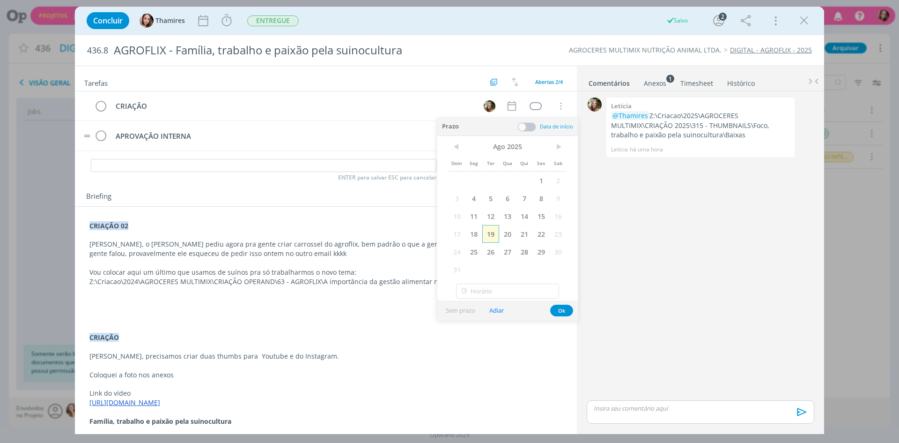
click at [492, 238] on span "19" at bounding box center [490, 234] width 17 height 18
click at [535, 85] on span "Abertas 2/4" at bounding box center [549, 81] width 28 height 7
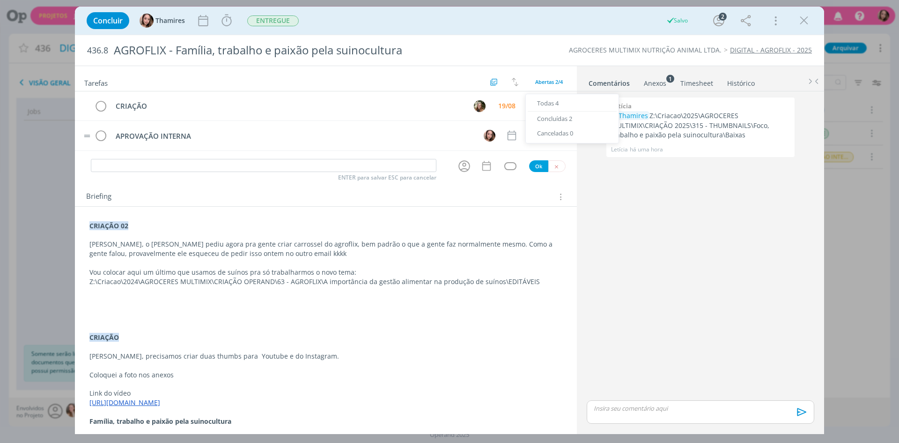
click at [623, 239] on div "0 Letícia @Thamires Z:\Criacao\2025\AGROCERES MULTIMIX\CRIAÇÃO 2025\315 - THUMB…" at bounding box center [700, 246] width 235 height 303
click at [521, 100] on tr "CRIAÇÃO 19/08 Cancelar" at bounding box center [326, 106] width 502 height 30
click at [530, 105] on div "dialog" at bounding box center [536, 106] width 12 height 8
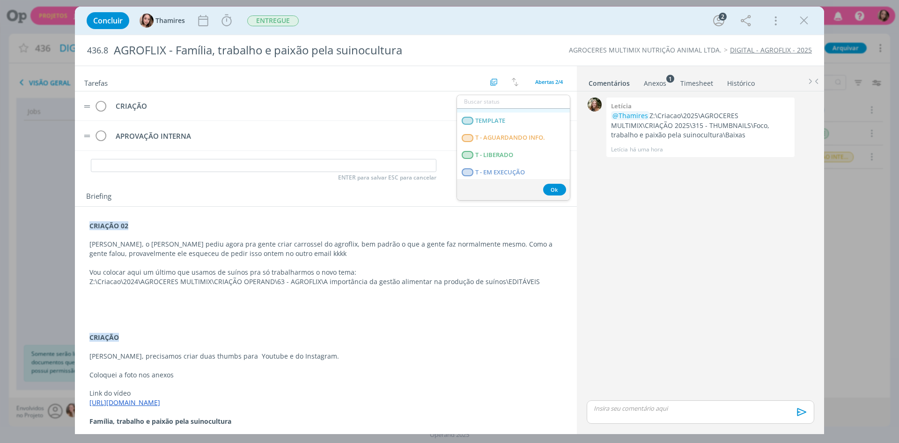
scroll to position [234, 0]
click at [492, 140] on span "T - LIBERADO" at bounding box center [494, 140] width 38 height 7
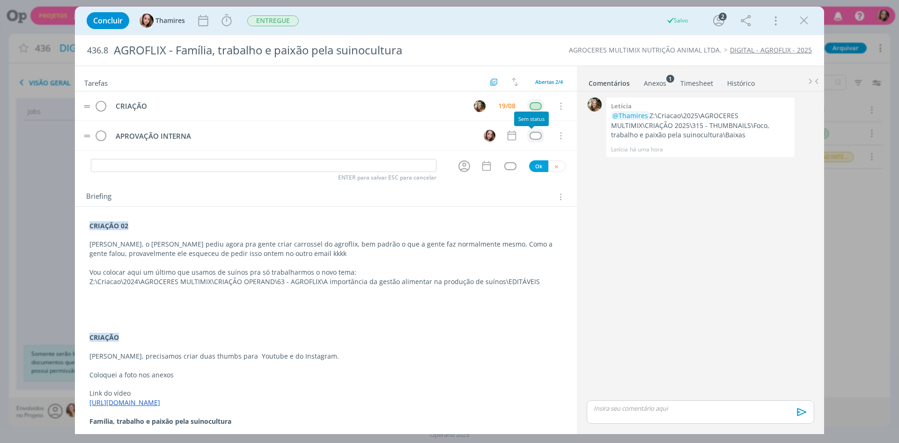
click at [530, 130] on td "dialog" at bounding box center [535, 135] width 17 height 14
click at [532, 138] on div "dialog" at bounding box center [536, 136] width 12 height 8
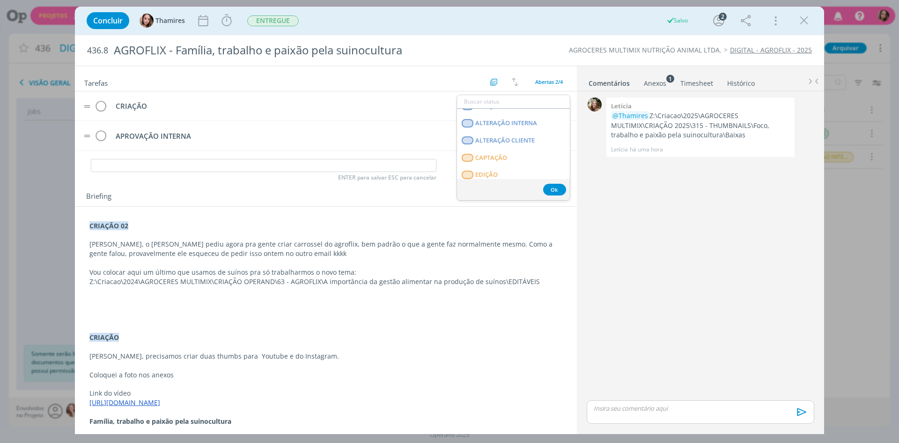
scroll to position [187, 0]
click at [536, 170] on span "T - AGUARDANDO INFO." at bounding box center [510, 169] width 70 height 7
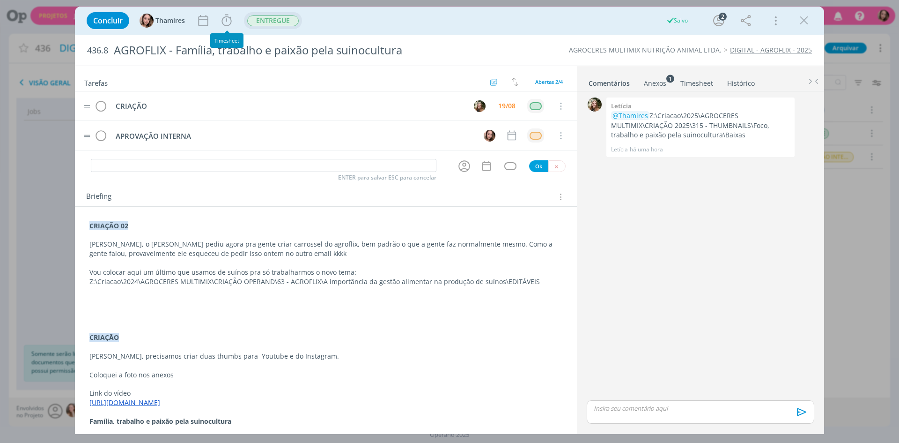
click at [269, 28] on span "ENTREGUE" at bounding box center [273, 20] width 58 height 17
click at [273, 24] on span "ENTREGUE" at bounding box center [273, 20] width 52 height 11
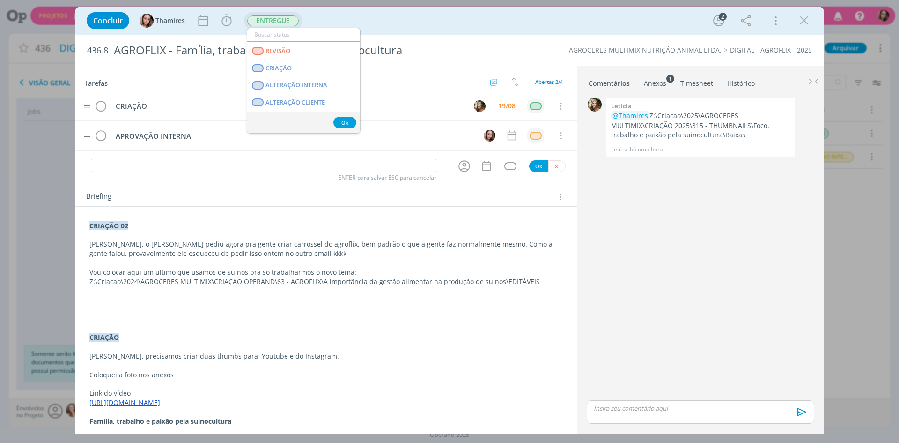
scroll to position [47, 0]
click at [276, 75] on span "CRIAÇÃO" at bounding box center [279, 71] width 26 height 7
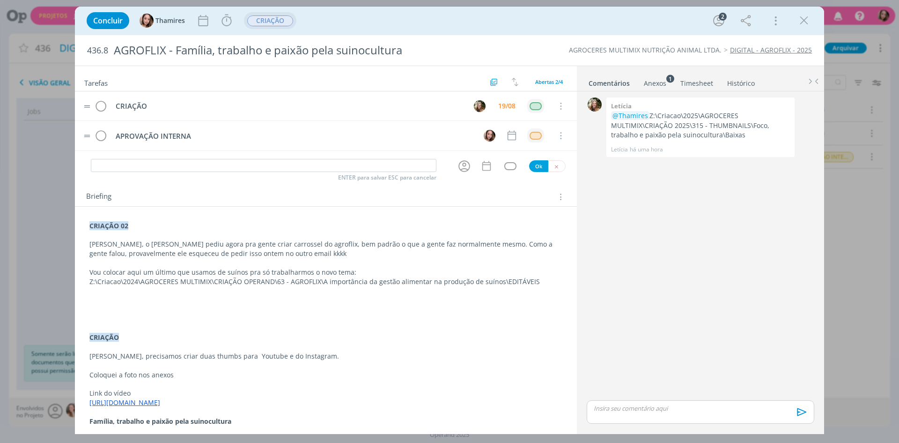
click at [335, 239] on p "dialog" at bounding box center [325, 234] width 473 height 9
click at [438, 254] on p "[PERSON_NAME], o [PERSON_NAME] pediu agora pra gente criar carrossel do agrofli…" at bounding box center [326, 249] width 472 height 19
click at [245, 255] on p "[PERSON_NAME], o [PERSON_NAME] pediu agora pra gente criar carrossel do agrofli…" at bounding box center [325, 248] width 473 height 19
click at [133, 256] on p "[PERSON_NAME], o [PERSON_NAME] pediu agora pra gente criar carrossel do agrofli…" at bounding box center [325, 248] width 473 height 19
click at [353, 261] on p "dialog" at bounding box center [325, 262] width 473 height 9
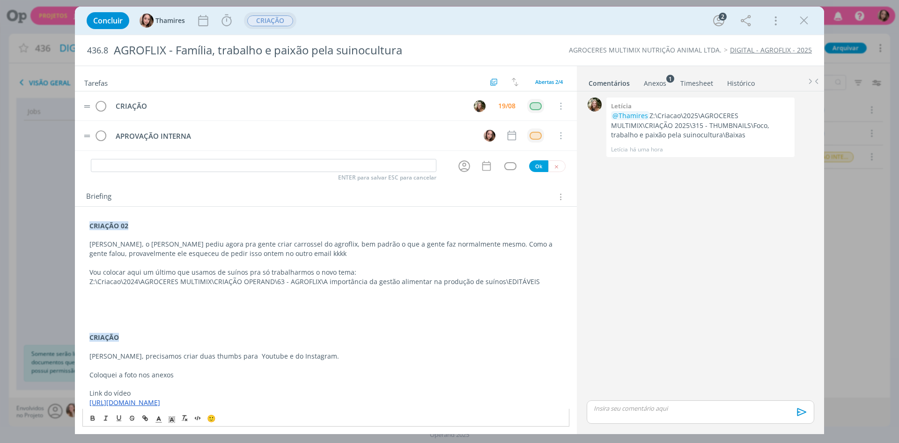
click at [437, 246] on p "[PERSON_NAME], o [PERSON_NAME] pediu agora pra gente criar carrossel do agrofli…" at bounding box center [325, 248] width 473 height 19
click at [436, 246] on p "[PERSON_NAME], o [PERSON_NAME] pediu agora pra gente criar carrossel do agrofli…" at bounding box center [325, 248] width 473 height 19
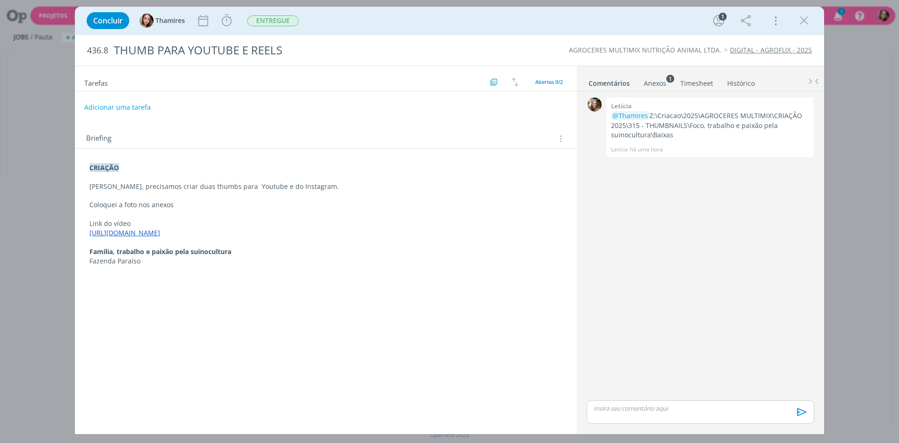
click at [229, 181] on p "dialog" at bounding box center [325, 176] width 473 height 9
click at [799, 20] on icon "dialog" at bounding box center [804, 21] width 14 height 14
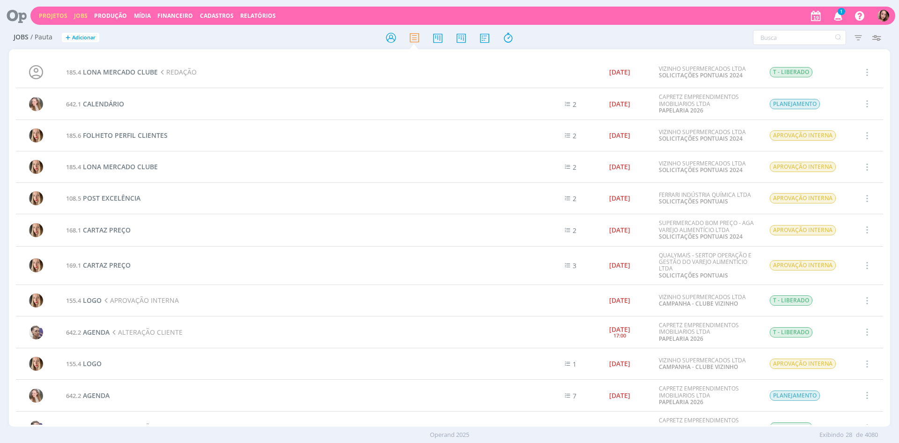
click at [59, 18] on link "Projetos" at bounding box center [53, 16] width 29 height 8
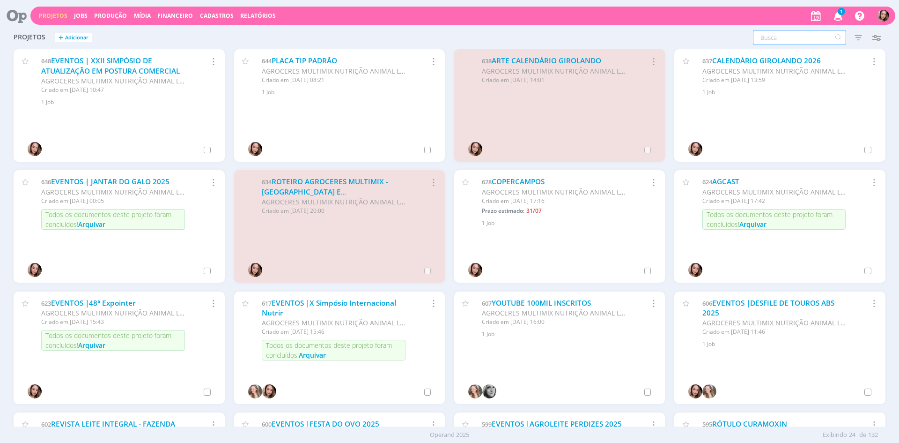
click at [801, 36] on input "text" at bounding box center [799, 37] width 93 height 15
type input "d"
type input "agroflix"
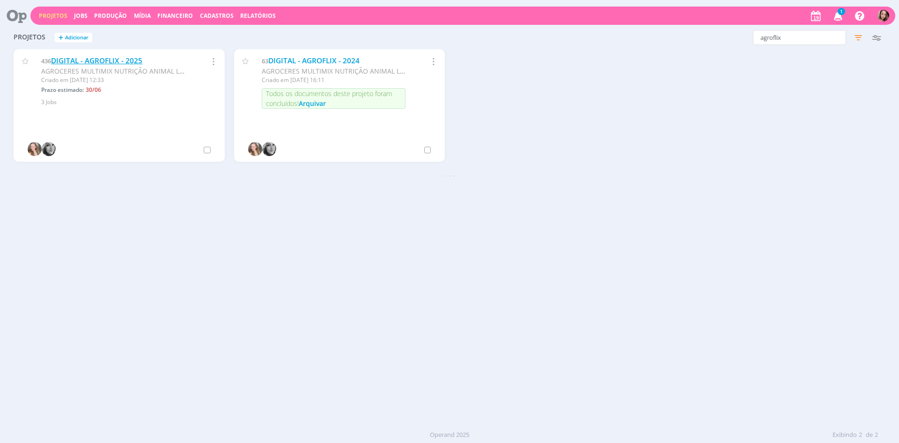
click at [121, 62] on link "DIGITAL - AGROFLIX - 2025" at bounding box center [96, 61] width 91 height 10
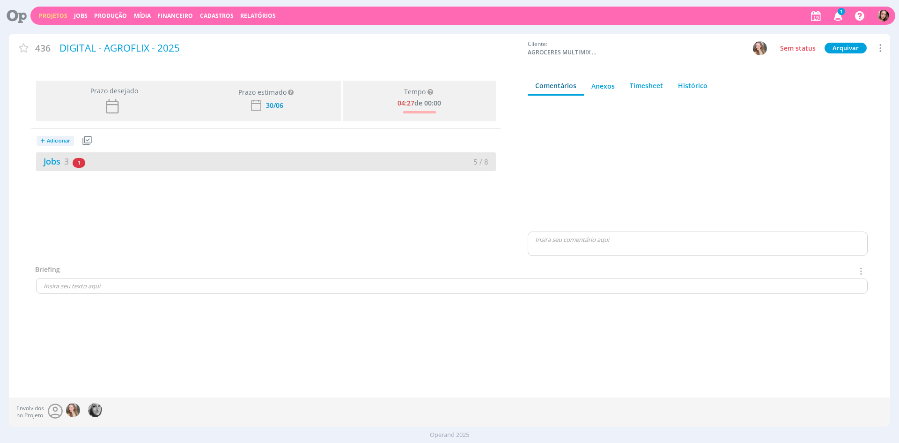
click at [225, 160] on div "Jobs 3 1 atrasado" at bounding box center [151, 161] width 230 height 13
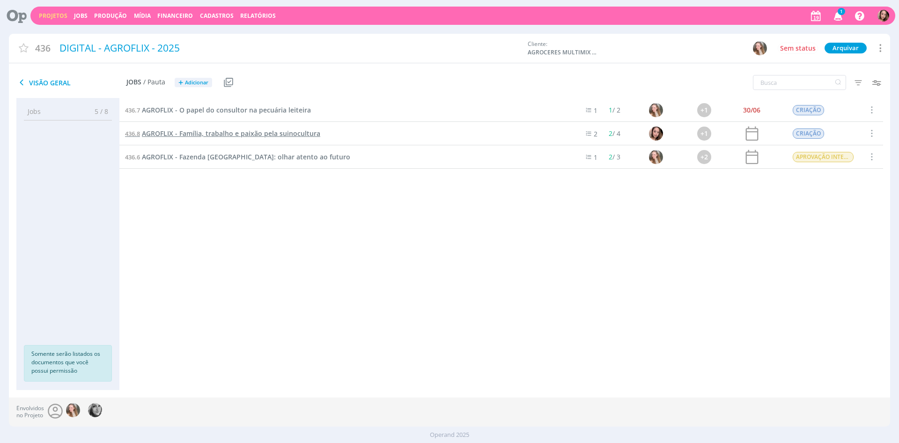
click at [214, 135] on span "AGROFLIX - Família, trabalho e paixão pela suinocultura" at bounding box center [231, 133] width 178 height 9
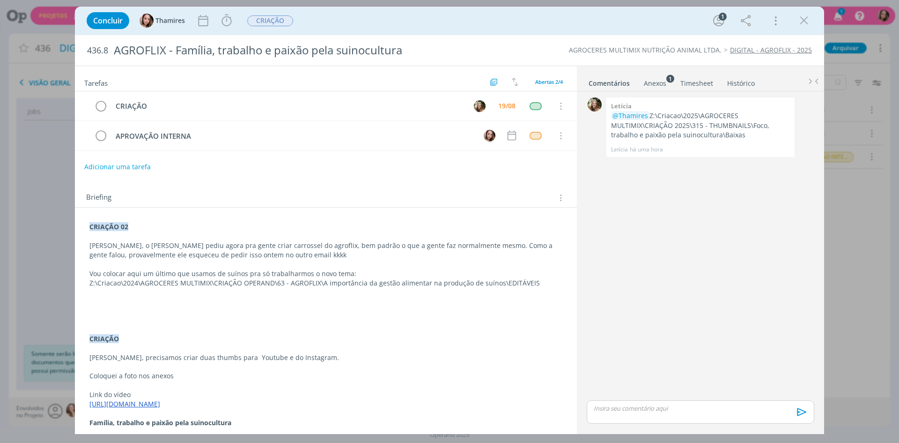
click at [434, 249] on p "[PERSON_NAME], o [PERSON_NAME] pediu agora pra gente criar carrossel do agrofli…" at bounding box center [325, 250] width 473 height 19
click at [799, 19] on icon "dialog" at bounding box center [804, 21] width 14 height 14
